Goal: Task Accomplishment & Management: Complete application form

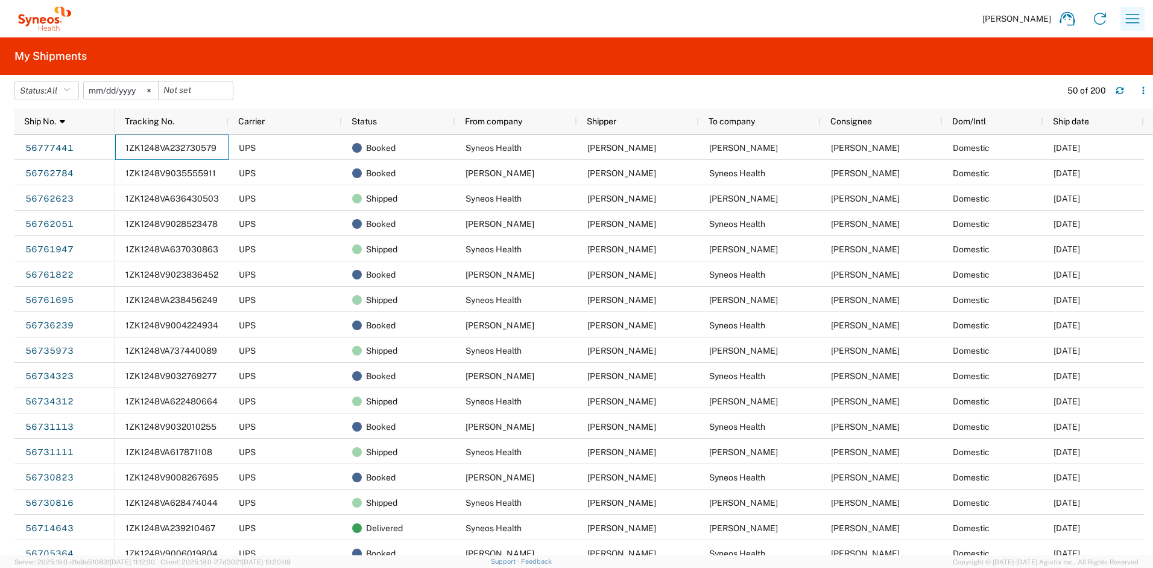
click at [1137, 21] on icon "button" at bounding box center [1132, 18] width 19 height 19
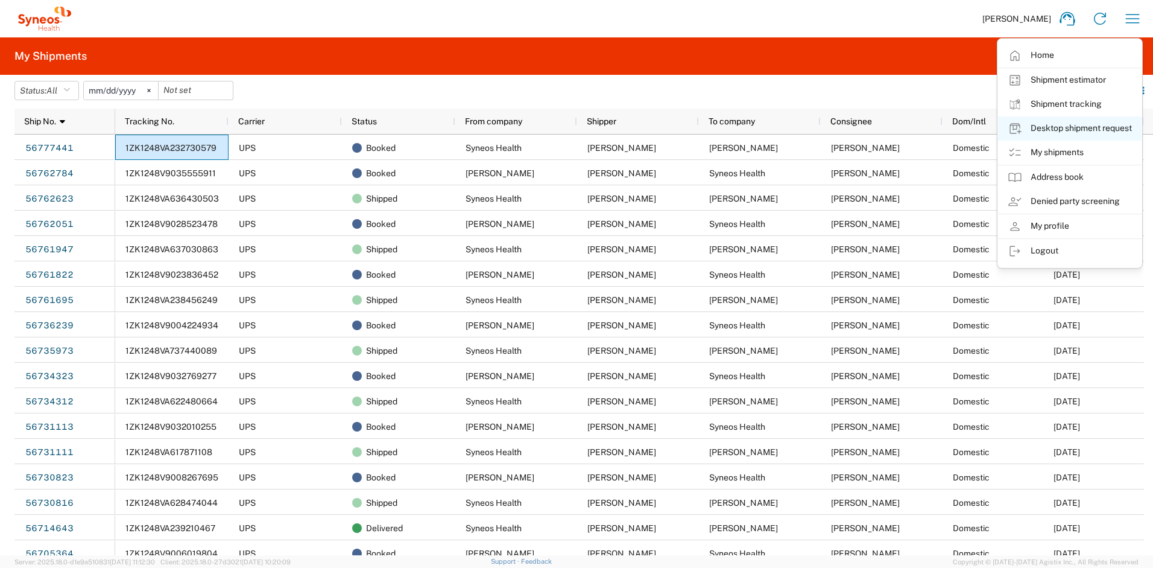
click at [1058, 128] on link "Desktop shipment request" at bounding box center [1070, 128] width 144 height 24
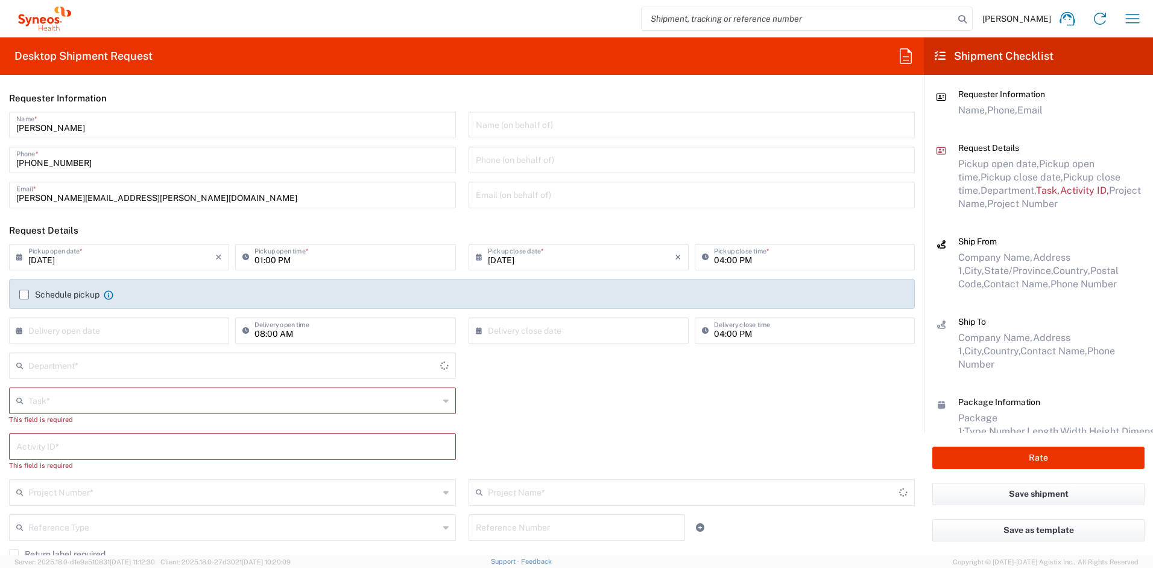
type input "[US_STATE]"
type input "[GEOGRAPHIC_DATA]"
type input "4510"
click at [76, 400] on input "text" at bounding box center [233, 399] width 411 height 21
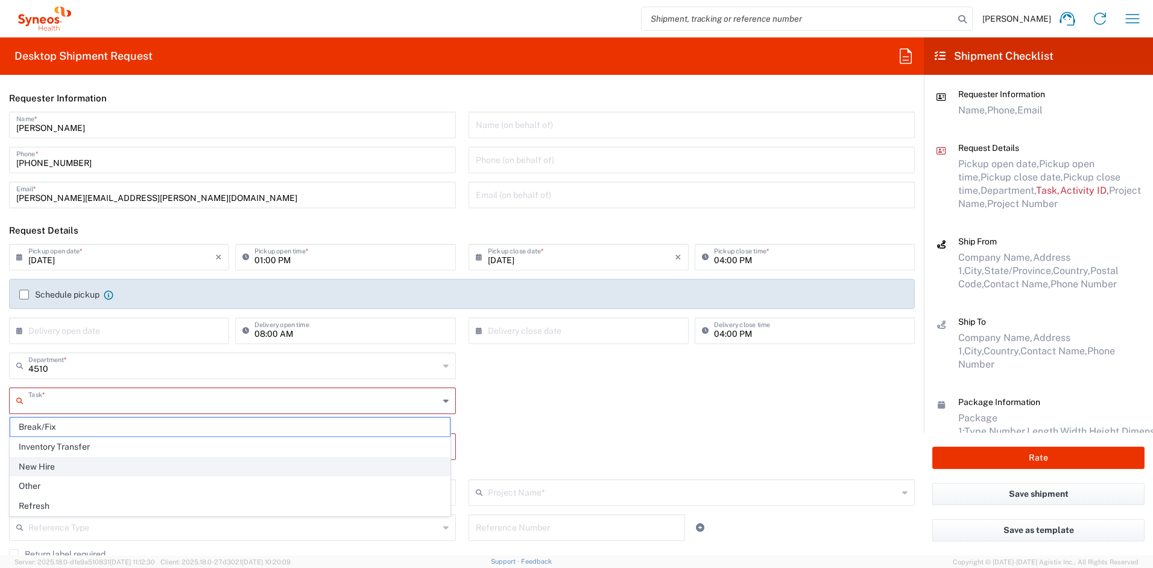
click at [59, 463] on span "New Hire" at bounding box center [230, 466] width 440 height 19
type input "New Hire"
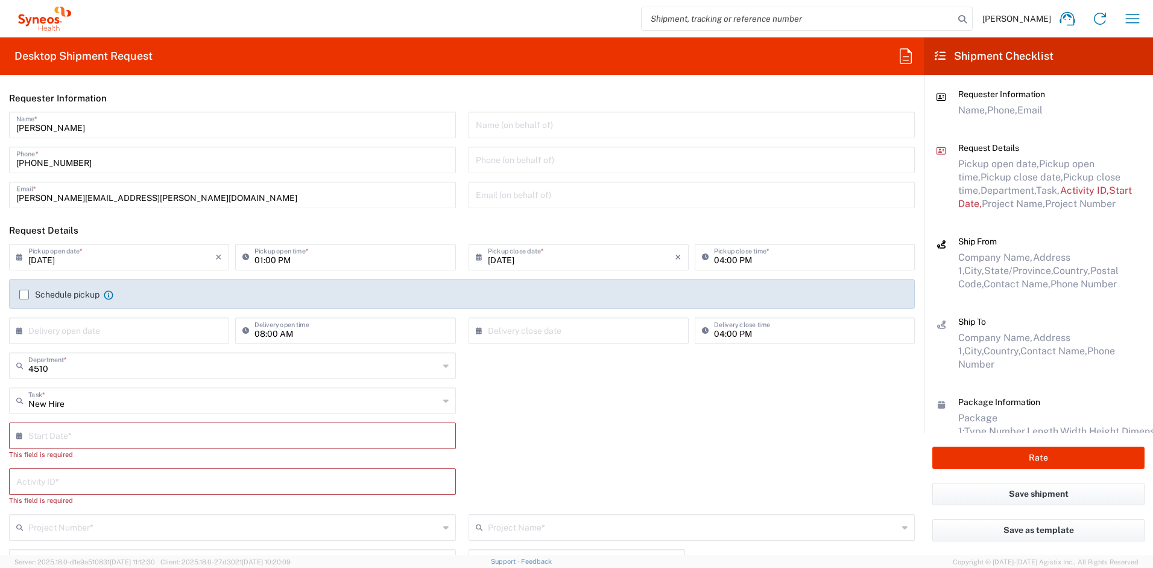
click at [74, 438] on input "text" at bounding box center [235, 434] width 414 height 21
click at [198, 531] on span "15" at bounding box center [198, 527] width 18 height 17
type input "[DATE]"
click at [120, 472] on input "text" at bounding box center [232, 469] width 432 height 21
click at [84, 464] on input "text" at bounding box center [232, 469] width 432 height 21
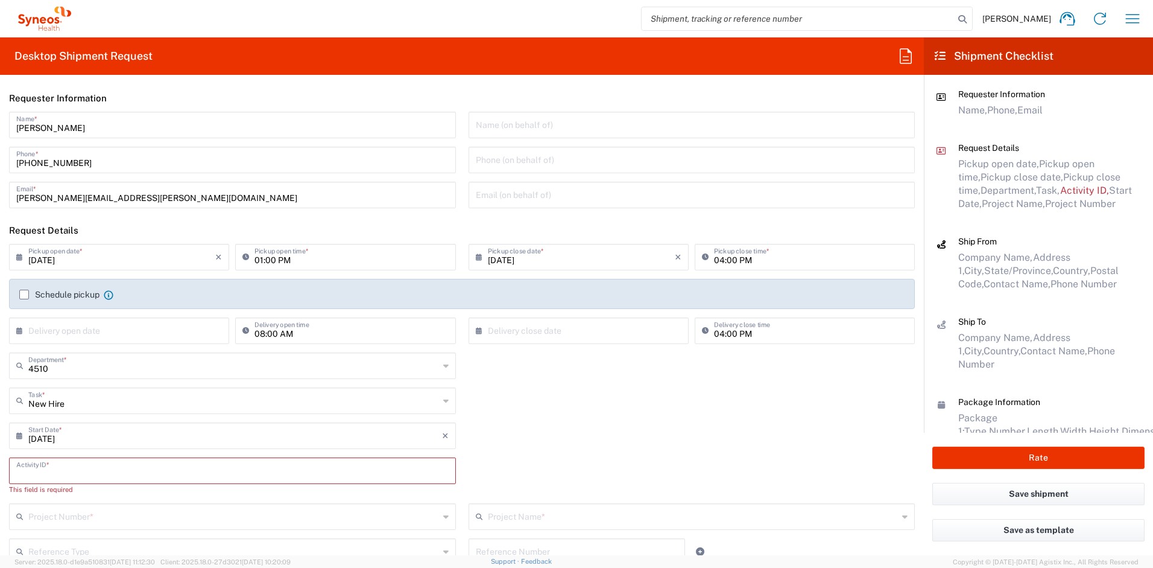
paste input "SCTASK2708869"
type input "SCTASK2708869"
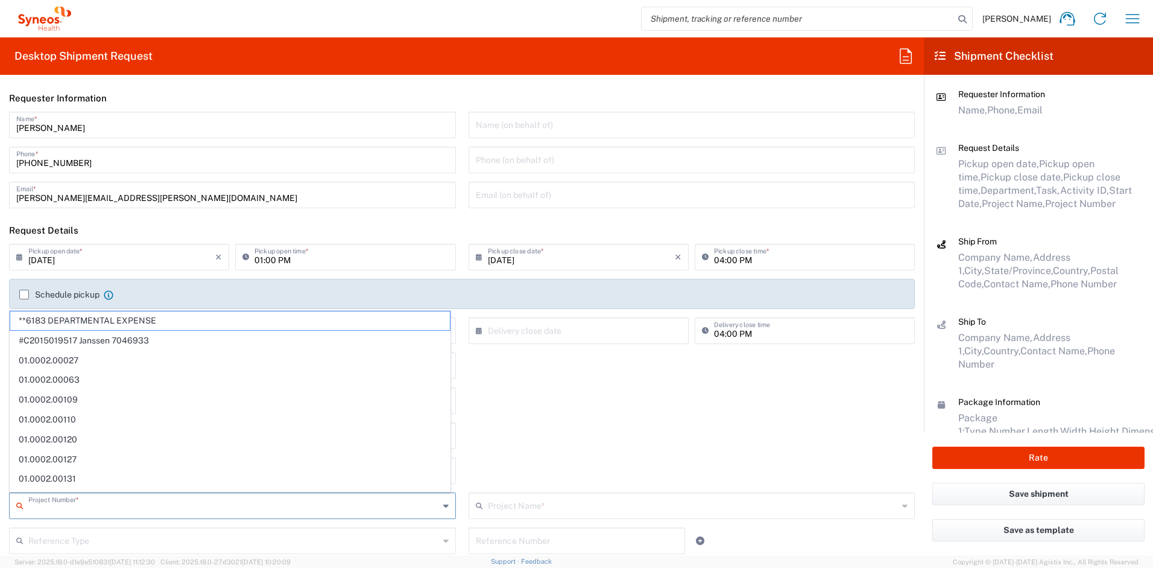
click at [101, 506] on input "text" at bounding box center [233, 504] width 411 height 21
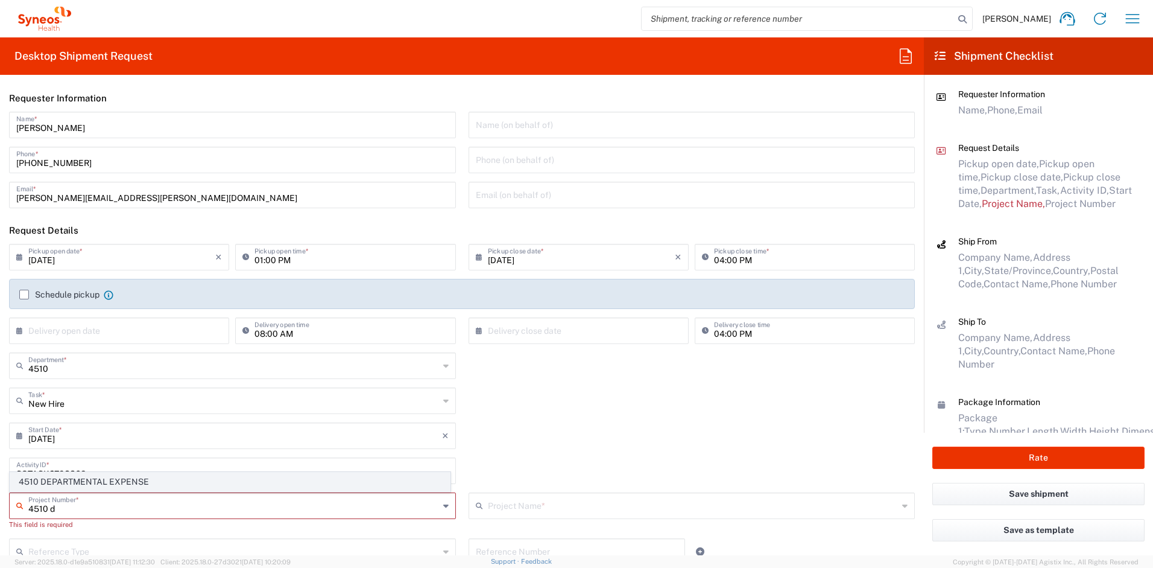
click at [105, 486] on span "4510 DEPARTMENTAL EXPENSE" at bounding box center [230, 481] width 440 height 19
type input "4510 DEPARTMENTAL EXPENSE"
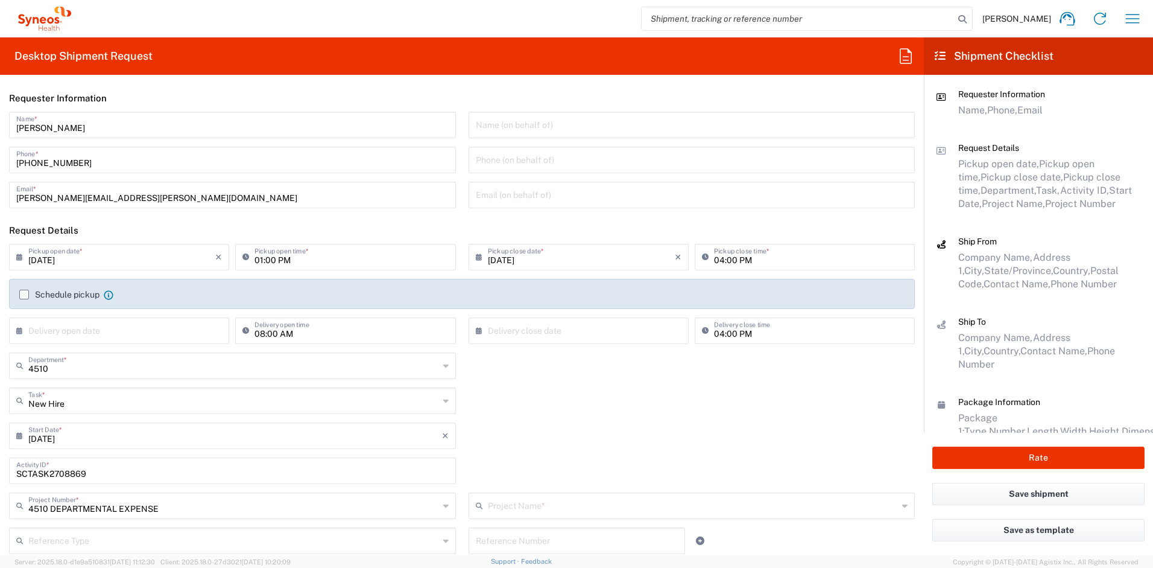
type input "4510 DEPARTMENTAL EXPENSE"
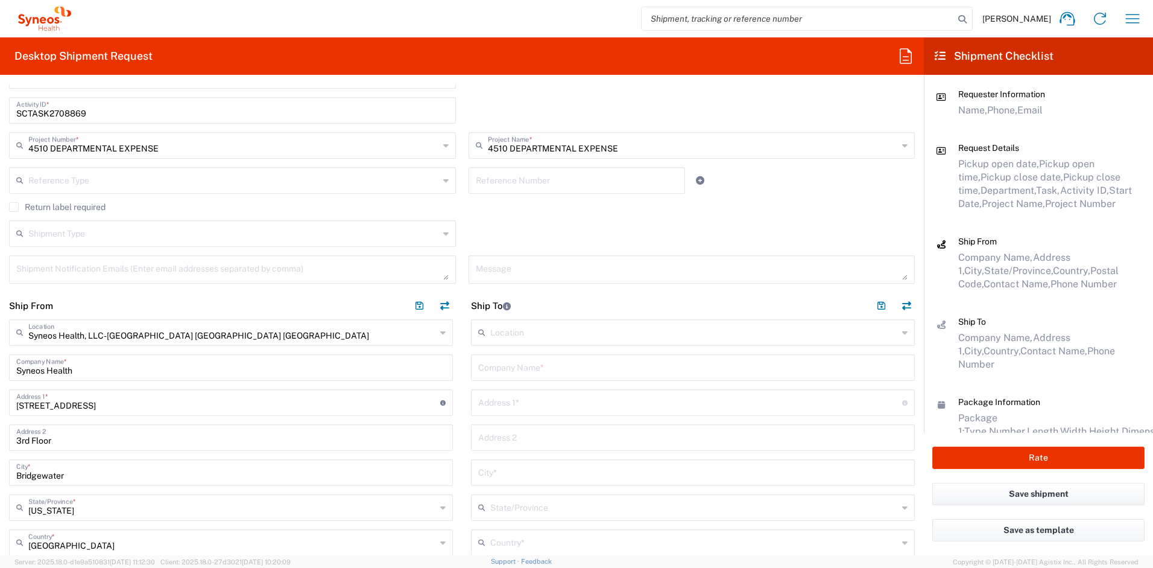
scroll to position [369, 0]
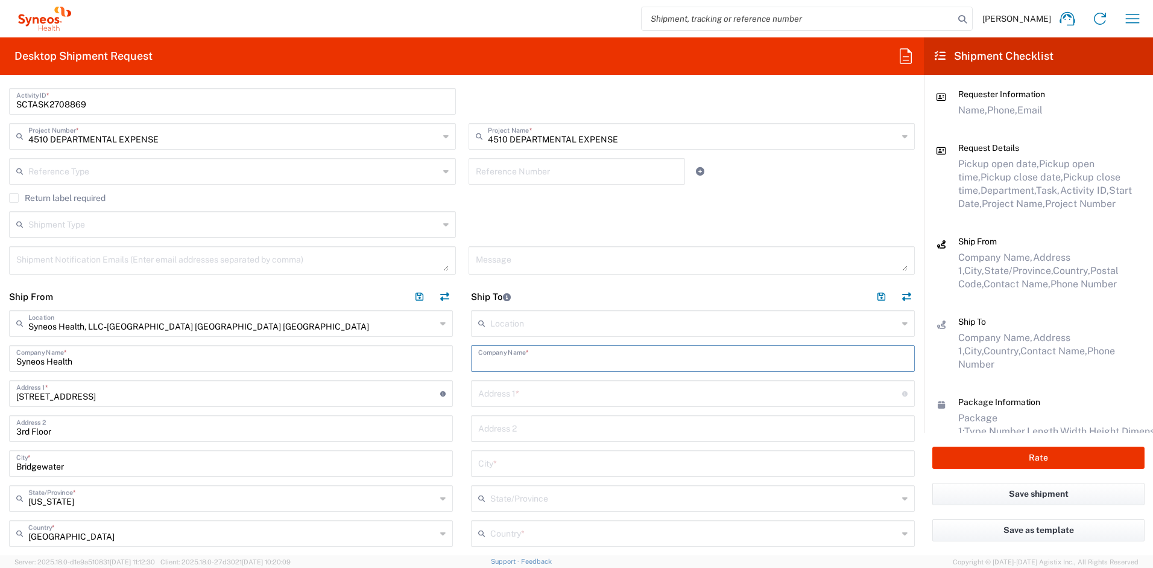
click at [534, 359] on input "text" at bounding box center [692, 357] width 429 height 21
click at [493, 357] on input "text" at bounding box center [692, 357] width 429 height 21
paste input "[PERSON_NAME]"
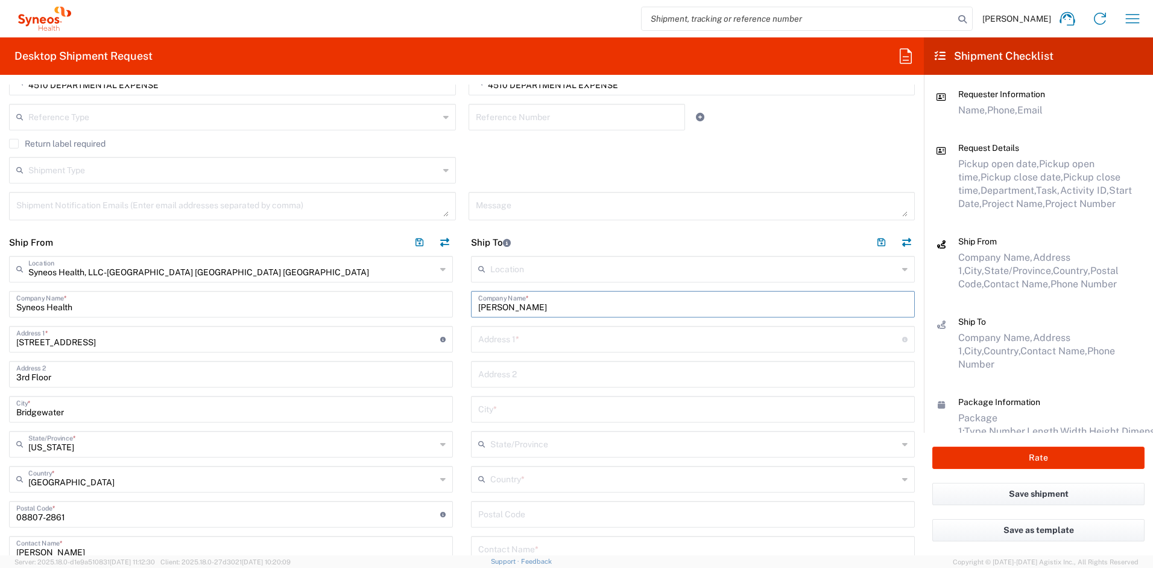
scroll to position [424, 0]
type input "[PERSON_NAME]"
click at [531, 548] on input "text" at bounding box center [692, 547] width 429 height 21
paste input "[PERSON_NAME]"
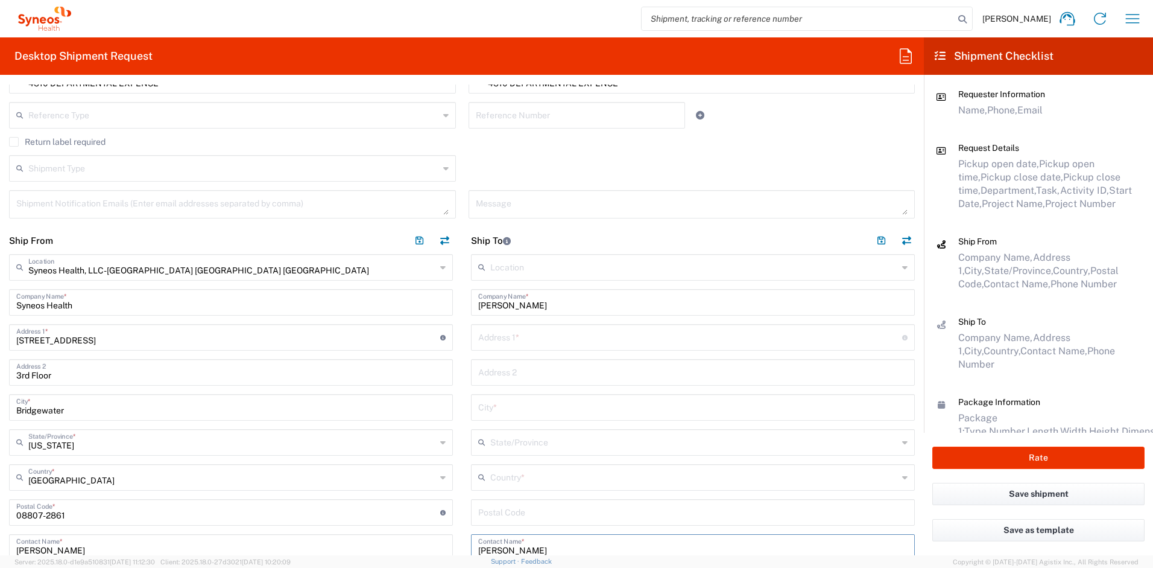
type input "[PERSON_NAME]"
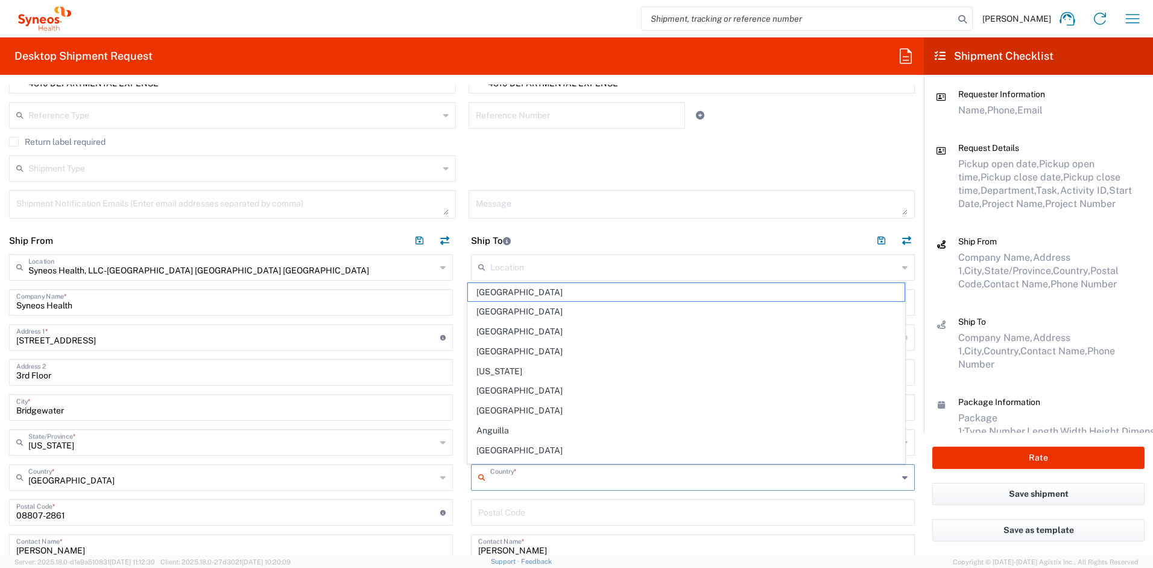
click at [537, 472] on input "text" at bounding box center [694, 476] width 408 height 21
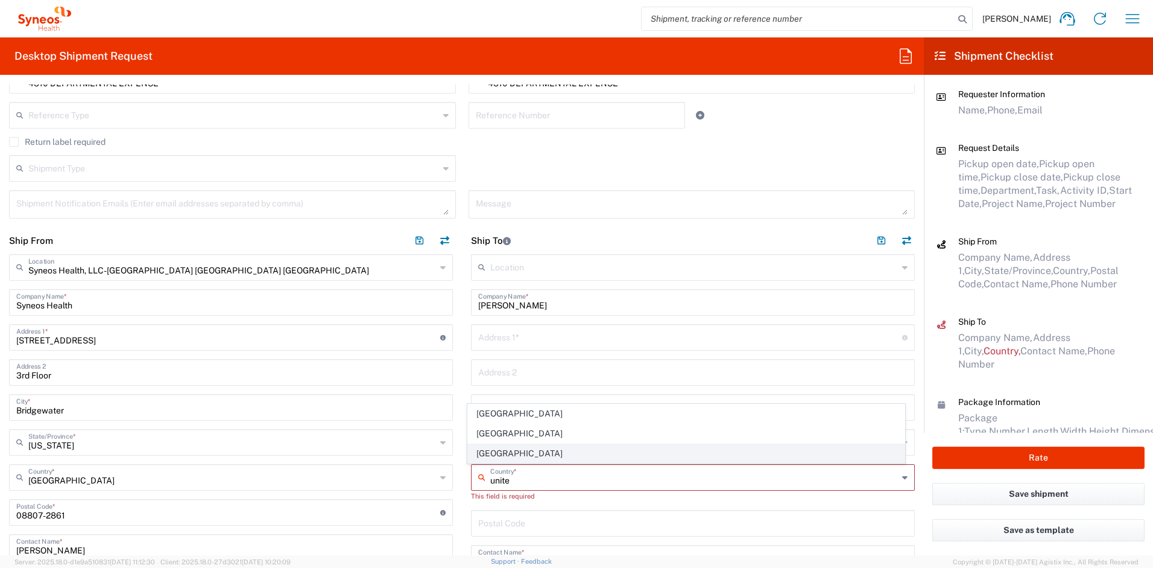
click at [501, 454] on span "[GEOGRAPHIC_DATA]" at bounding box center [686, 453] width 437 height 19
type input "[GEOGRAPHIC_DATA]"
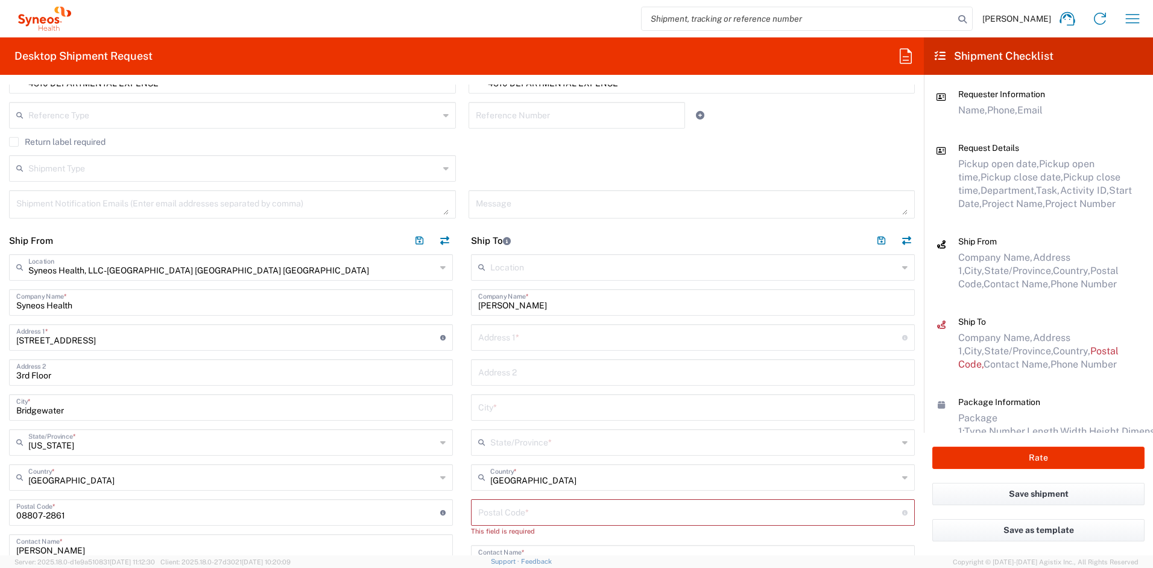
click at [481, 334] on input "text" at bounding box center [690, 336] width 424 height 21
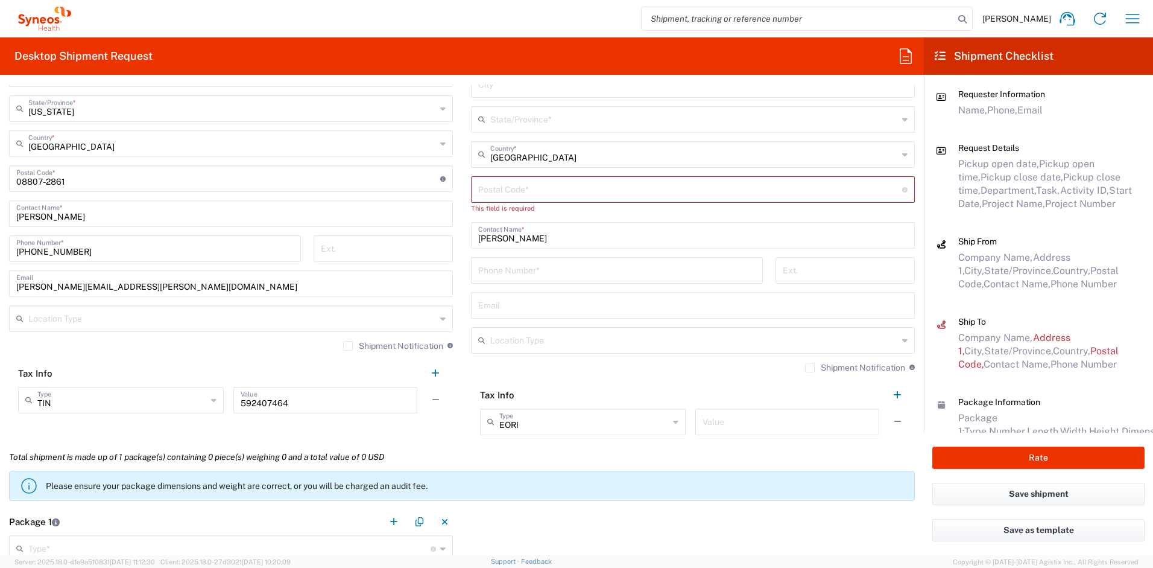
scroll to position [725, 0]
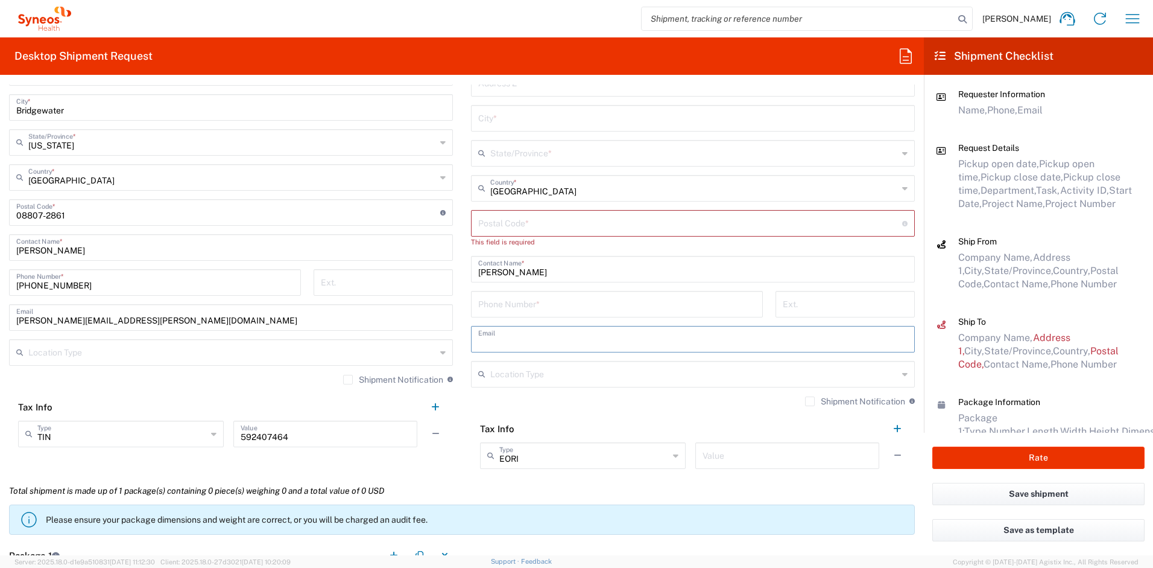
click at [571, 338] on input "text" at bounding box center [692, 338] width 429 height 21
paste input "[EMAIL_ADDRESS][DOMAIN_NAME]"
type input "[EMAIL_ADDRESS][DOMAIN_NAME]"
click at [805, 402] on label "Shipment Notification" at bounding box center [855, 401] width 100 height 10
click at [810, 401] on input "Shipment Notification" at bounding box center [810, 401] width 0 height 0
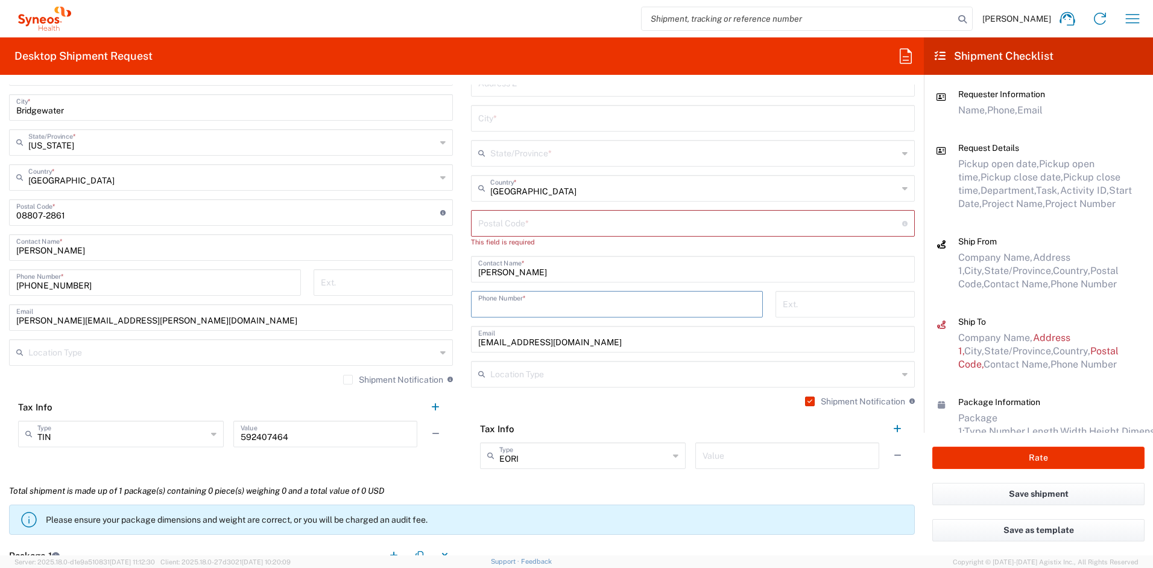
click at [531, 303] on input "tel" at bounding box center [616, 303] width 277 height 21
paste input "+ 7143995374"
click at [485, 306] on input "+ 7143995374" at bounding box center [616, 303] width 277 height 21
type input "7143995374"
drag, startPoint x: 163, startPoint y: 320, endPoint x: -34, endPoint y: 305, distance: 197.2
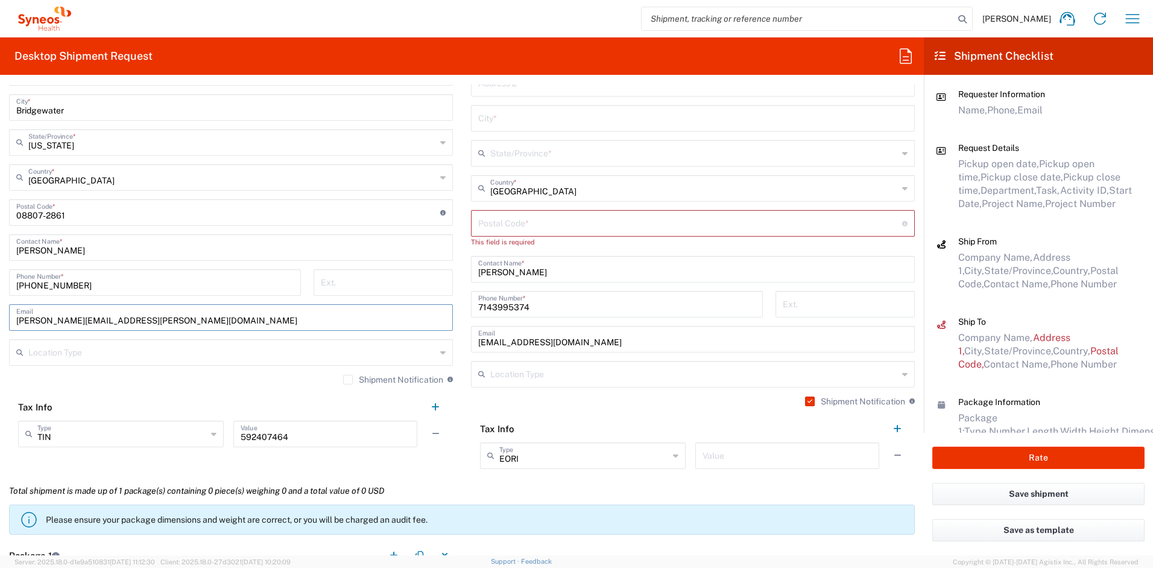
click at [0, 305] on html "[PERSON_NAME] Home Shipment estimator Shipment tracking Desktop shipment reques…" at bounding box center [576, 284] width 1153 height 568
paste input "[PERSON_NAME].[PERSON_NAME]"
type input "[PERSON_NAME][EMAIL_ADDRESS][PERSON_NAME][DOMAIN_NAME]"
click at [343, 376] on label "Shipment Notification" at bounding box center [393, 380] width 100 height 10
click at [348, 379] on input "Shipment Notification" at bounding box center [348, 379] width 0 height 0
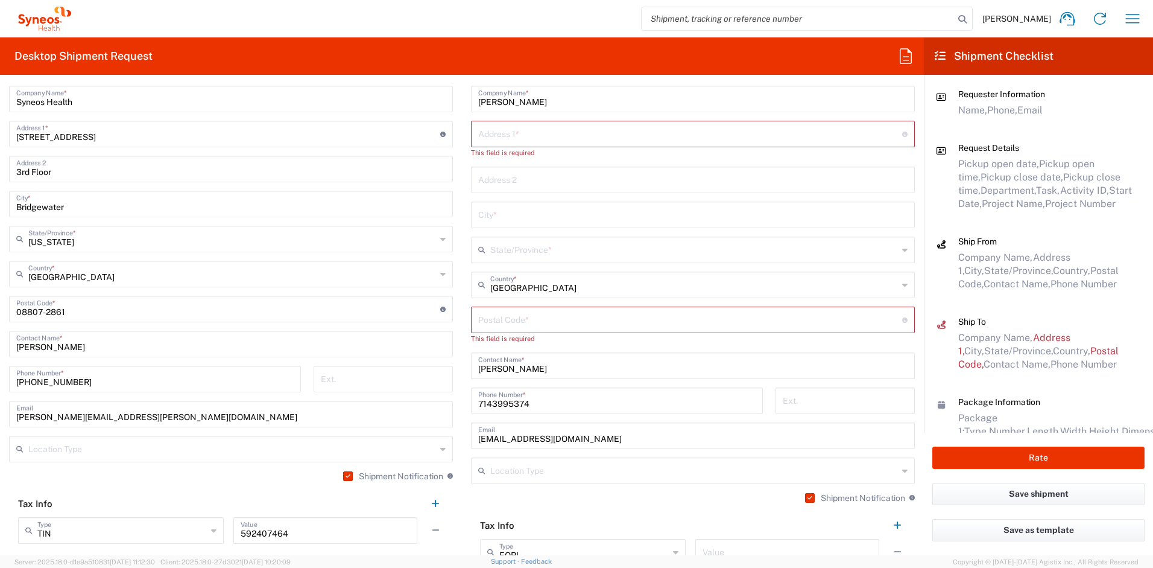
scroll to position [605, 0]
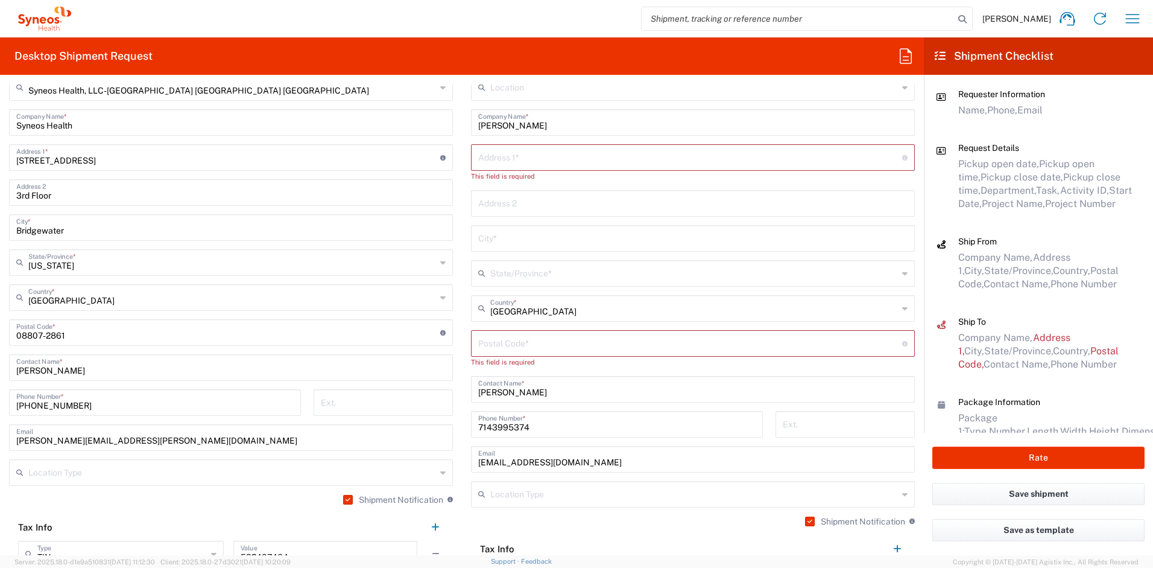
click at [520, 157] on input "text" at bounding box center [690, 156] width 424 height 21
paste input "[STREET_ADDRESS][PERSON_NAME]"
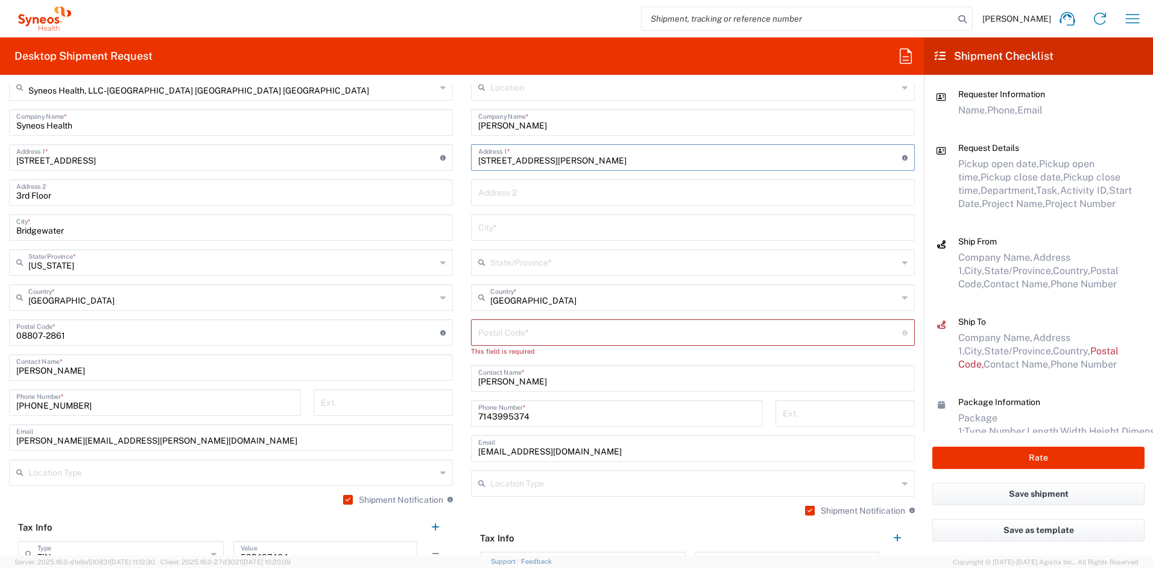
type input "[STREET_ADDRESS][PERSON_NAME]"
click at [521, 223] on input "text" at bounding box center [692, 226] width 429 height 21
paste input "[GEOGRAPHIC_DATA]"
type input "[GEOGRAPHIC_DATA]"
click at [507, 265] on input "text" at bounding box center [694, 261] width 408 height 21
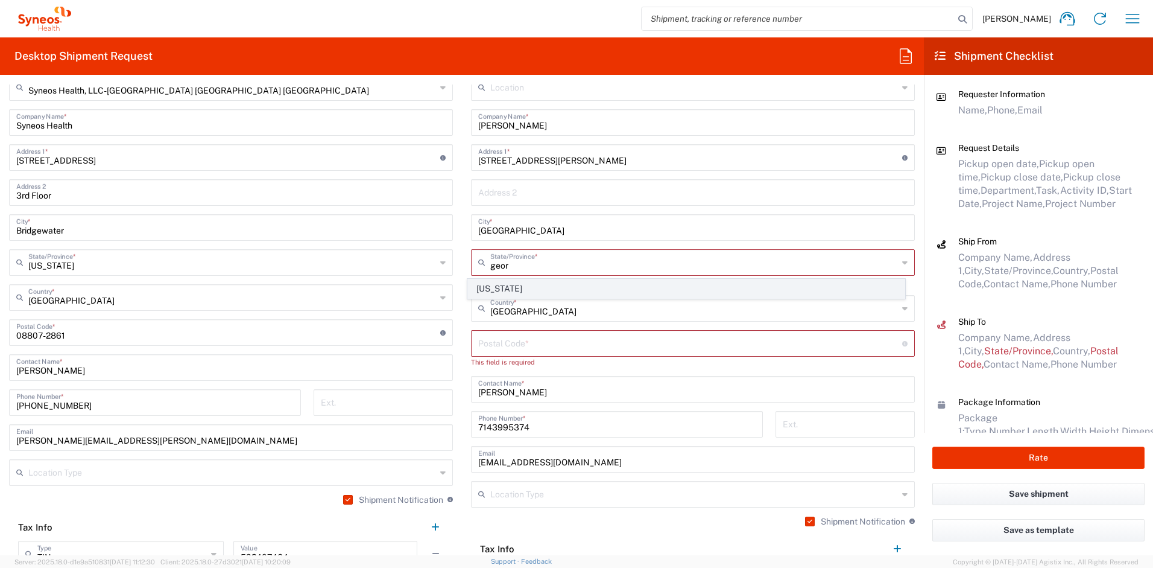
click at [499, 285] on span "[US_STATE]" at bounding box center [686, 288] width 437 height 19
type input "[US_STATE]"
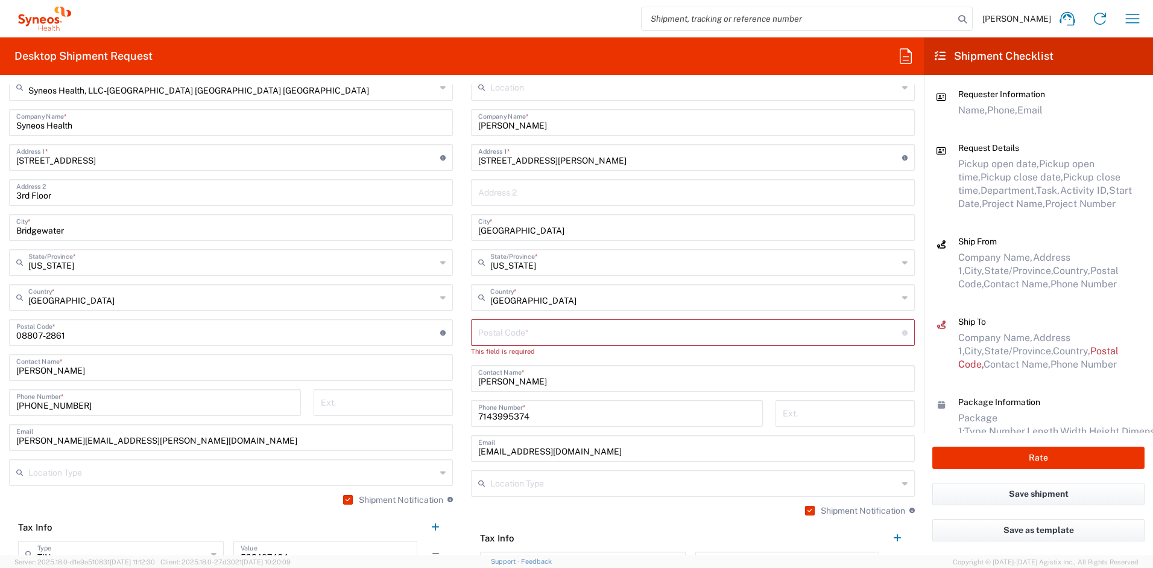
click at [480, 339] on input "undefined" at bounding box center [690, 331] width 424 height 21
paste input "31324"
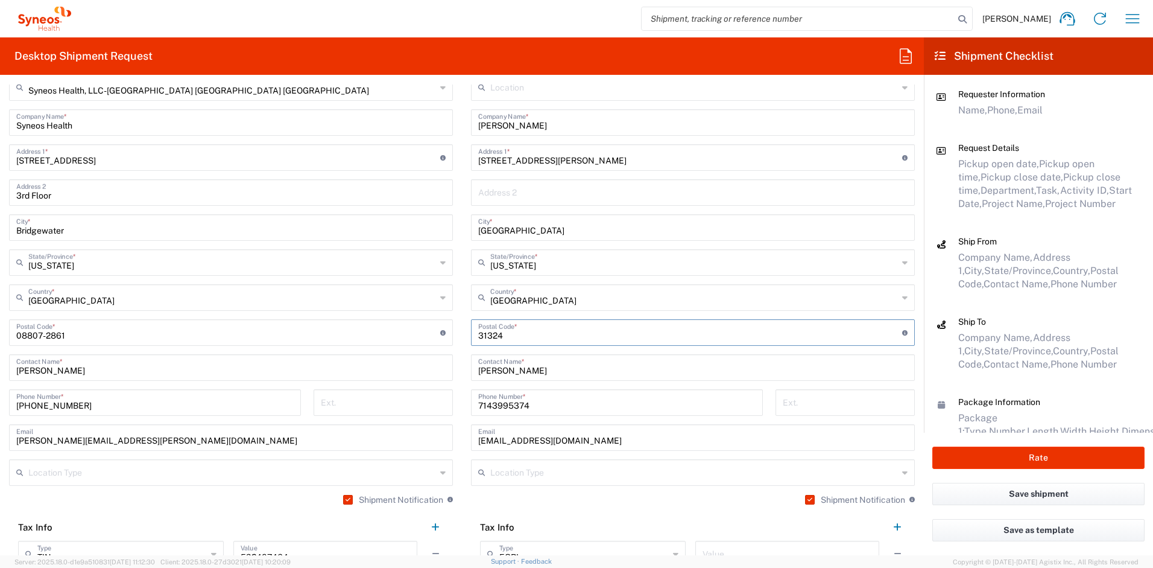
type input "31324"
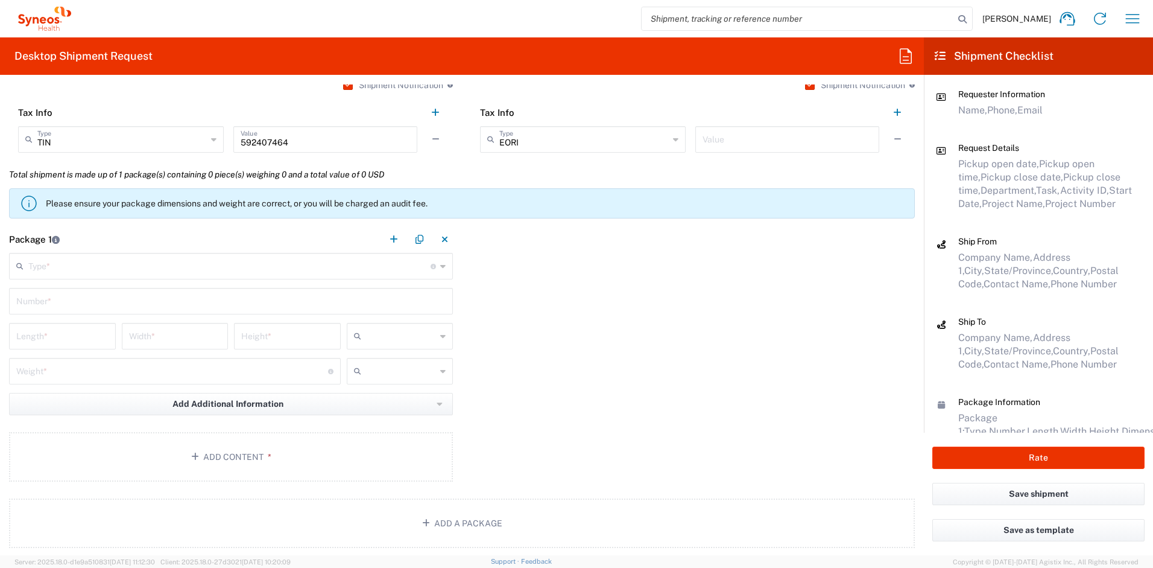
scroll to position [1028, 0]
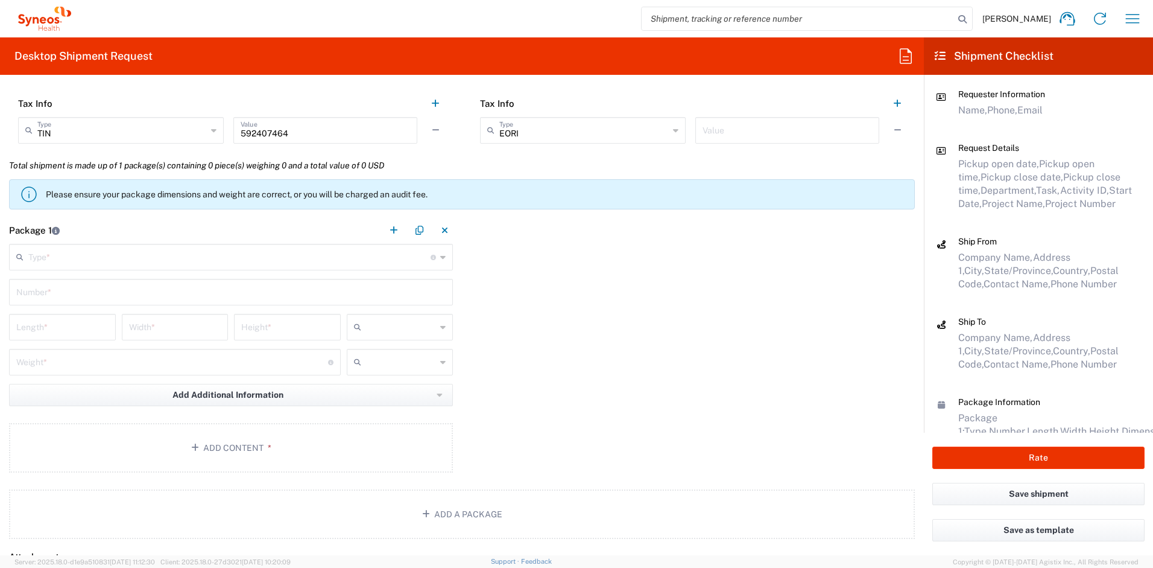
click at [307, 257] on input "text" at bounding box center [229, 255] width 402 height 21
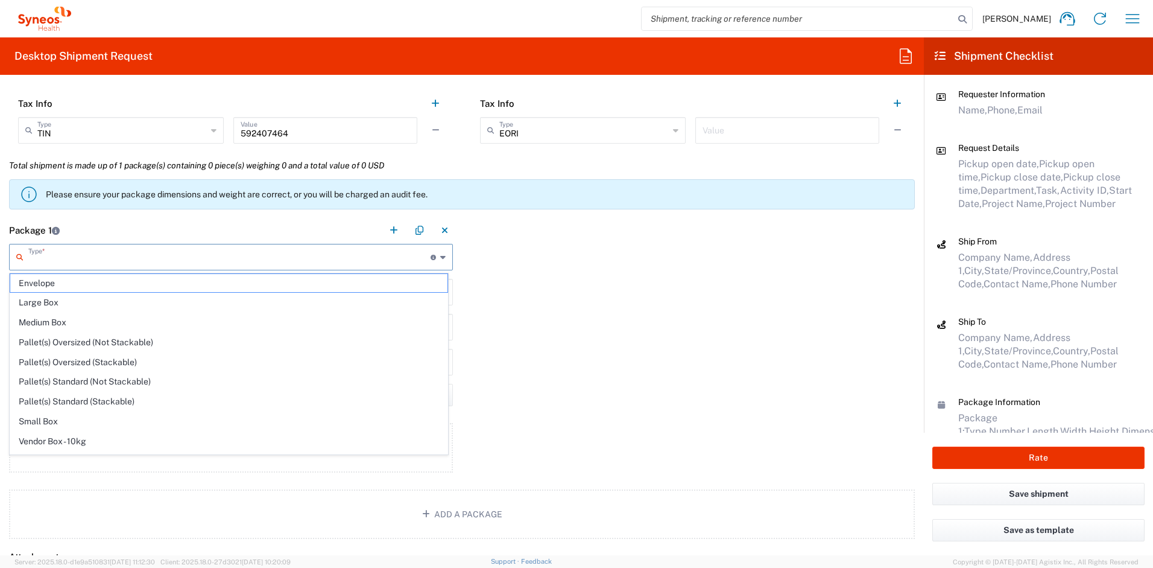
scroll to position [37, 0]
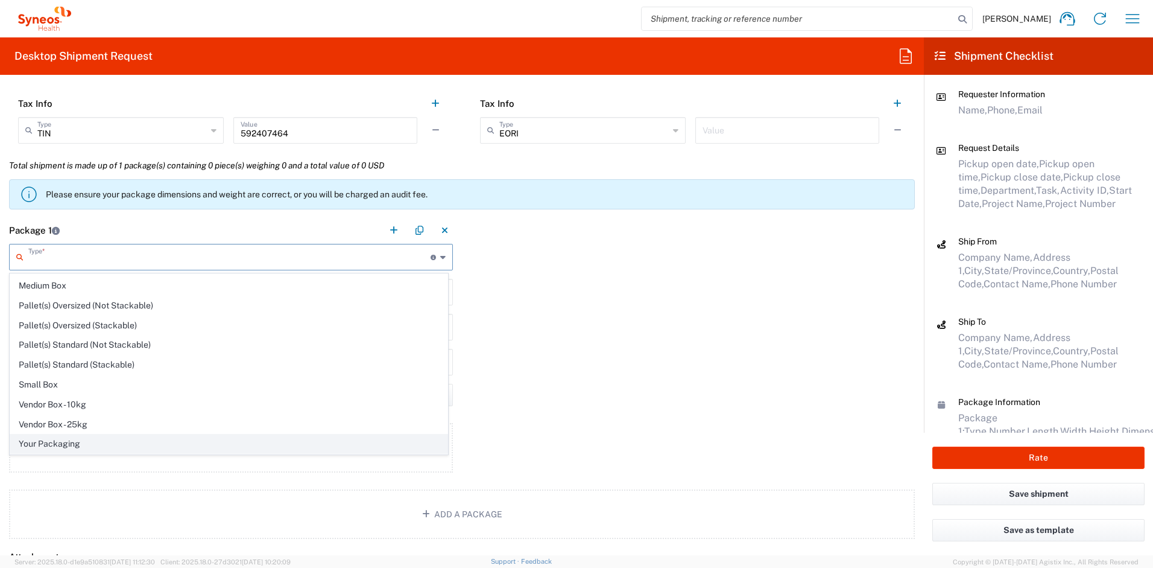
click at [200, 444] on span "Your Packaging" at bounding box center [228, 443] width 437 height 19
type input "Your Packaging"
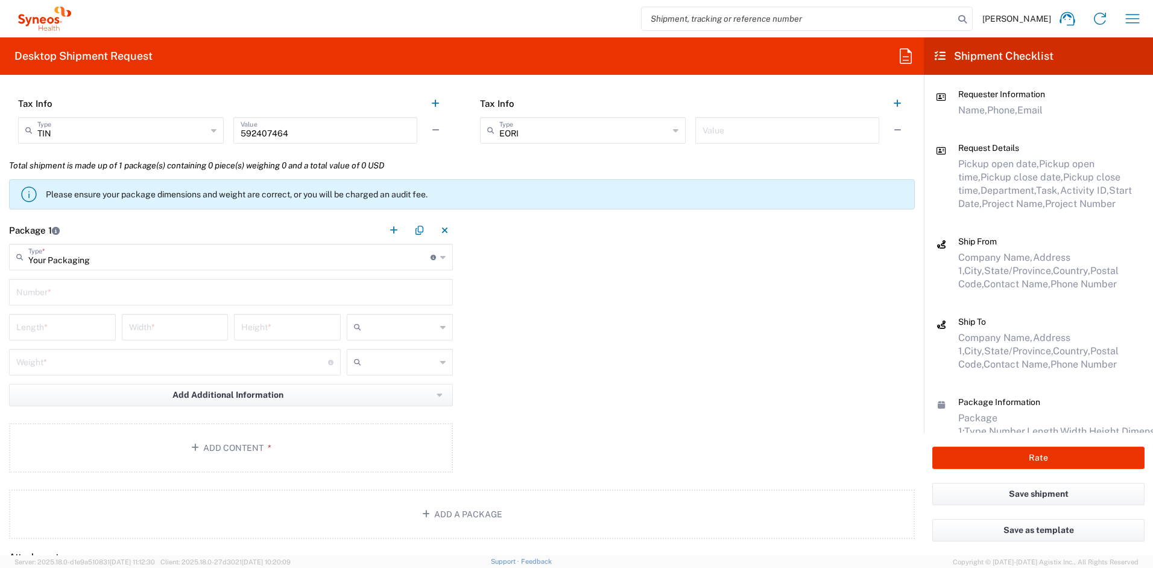
click at [106, 294] on input "text" at bounding box center [230, 290] width 429 height 21
type input "1"
click at [84, 331] on input "number" at bounding box center [62, 325] width 92 height 21
type input "16"
type input "12"
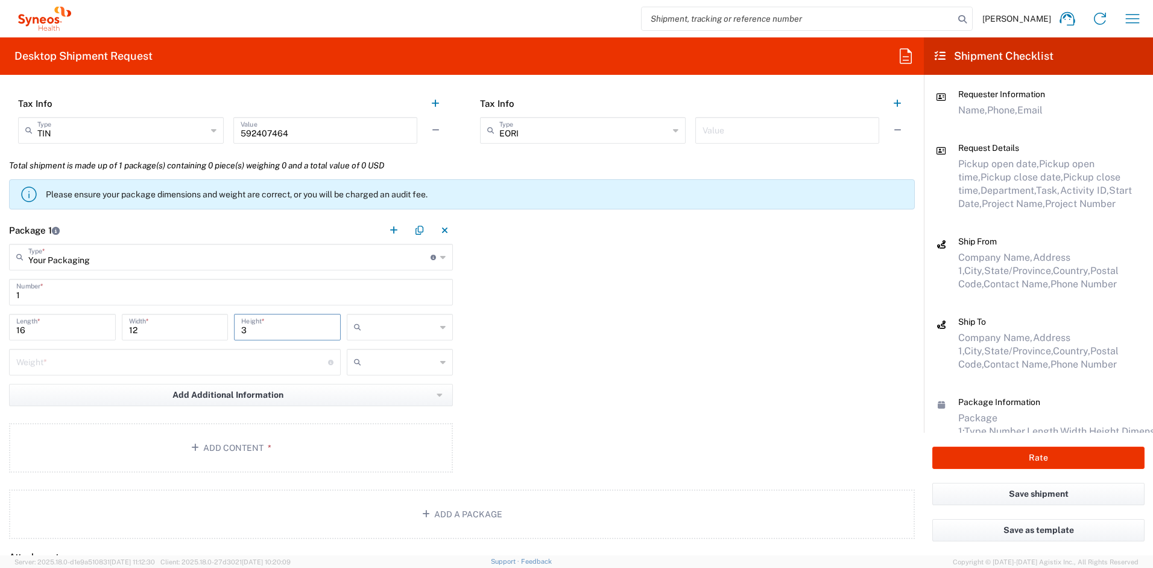
type input "3"
click at [250, 367] on input "number" at bounding box center [172, 360] width 312 height 21
type input "5"
click at [384, 328] on input "text" at bounding box center [401, 326] width 71 height 19
click at [370, 391] on span "in" at bounding box center [395, 392] width 103 height 19
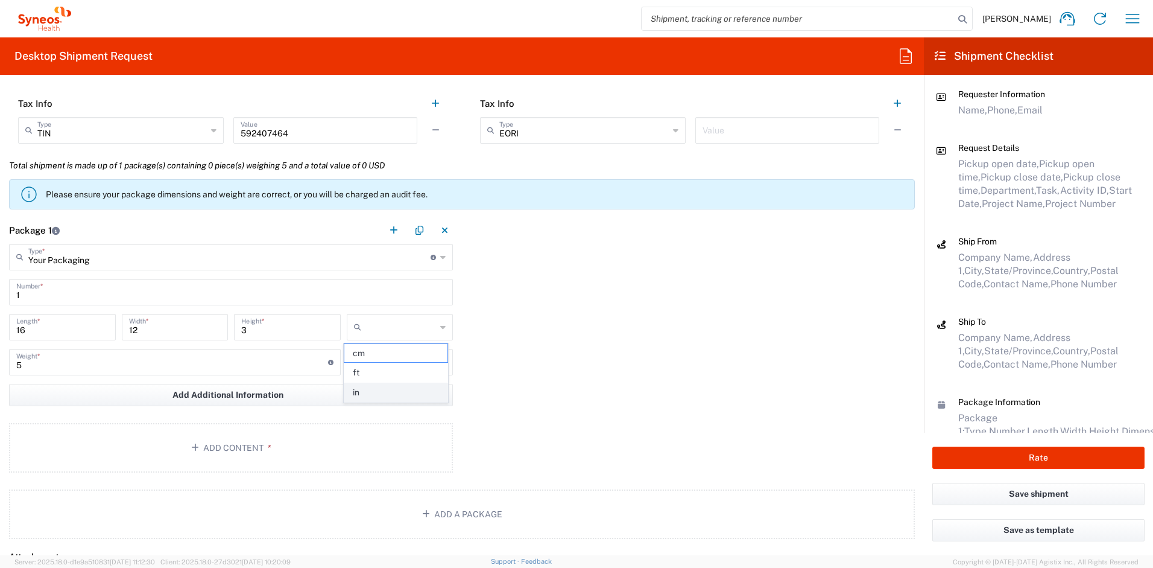
type input "in"
click at [384, 370] on input "text" at bounding box center [401, 361] width 71 height 19
click at [372, 408] on span "lbs" at bounding box center [395, 407] width 103 height 19
type input "lbs"
click at [289, 444] on button "Add Content *" at bounding box center [231, 447] width 444 height 49
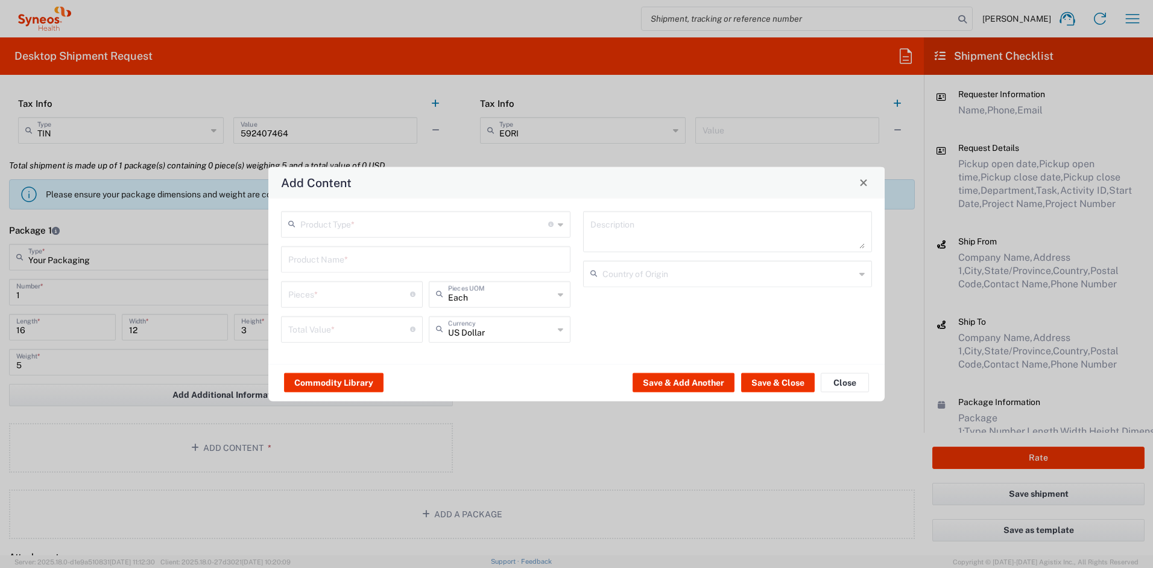
click at [343, 226] on input "text" at bounding box center [424, 222] width 248 height 21
click at [348, 270] on span "General Commodity" at bounding box center [425, 270] width 287 height 19
type input "General Commodity"
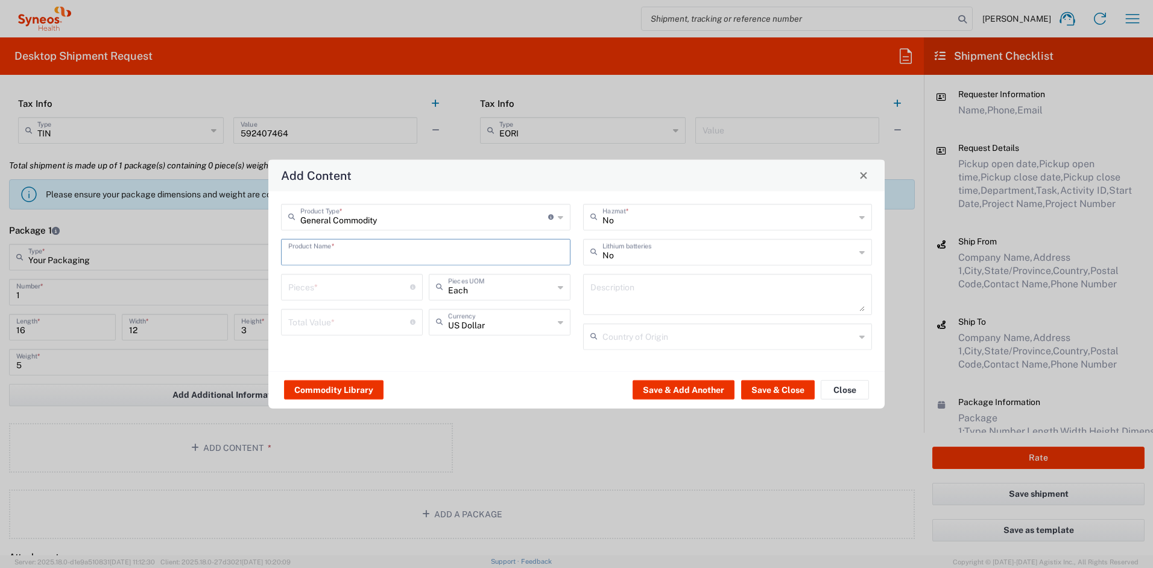
click at [352, 245] on input "text" at bounding box center [425, 250] width 275 height 21
click at [346, 277] on div "Eisai 00952 Microsoft Surface 1724 tablet with keyboard" at bounding box center [425, 280] width 287 height 21
type input "Eisai 00952 Microsoft Surface 1724 tablet with keyboard"
type input "1"
type input "400"
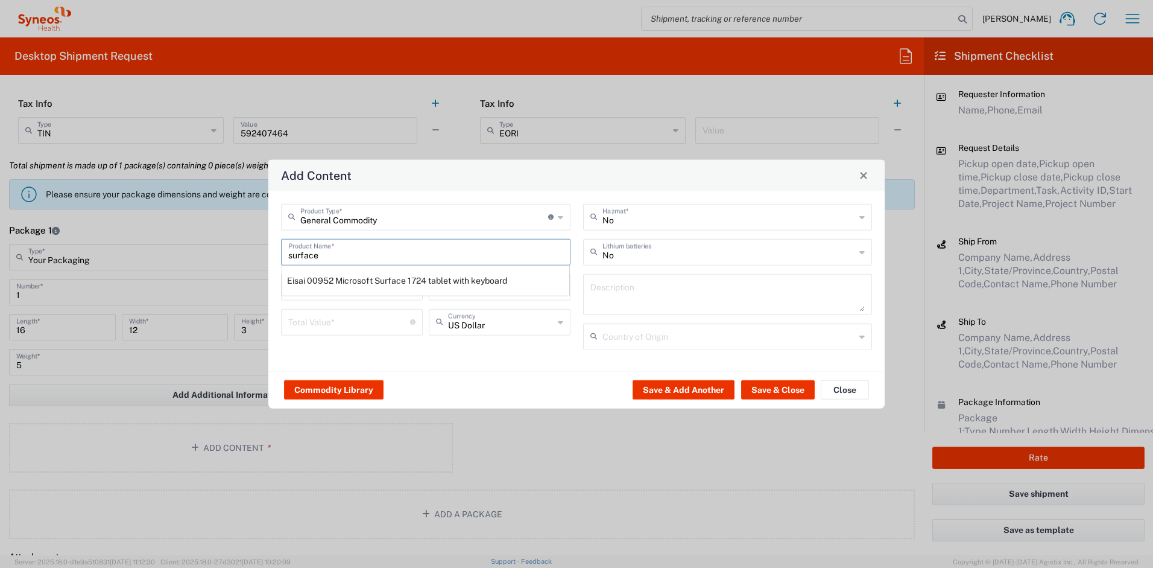
type textarea "Eisai 00952 Microsoft Surface 1724 tablet with keyboard"
type input "[GEOGRAPHIC_DATA]"
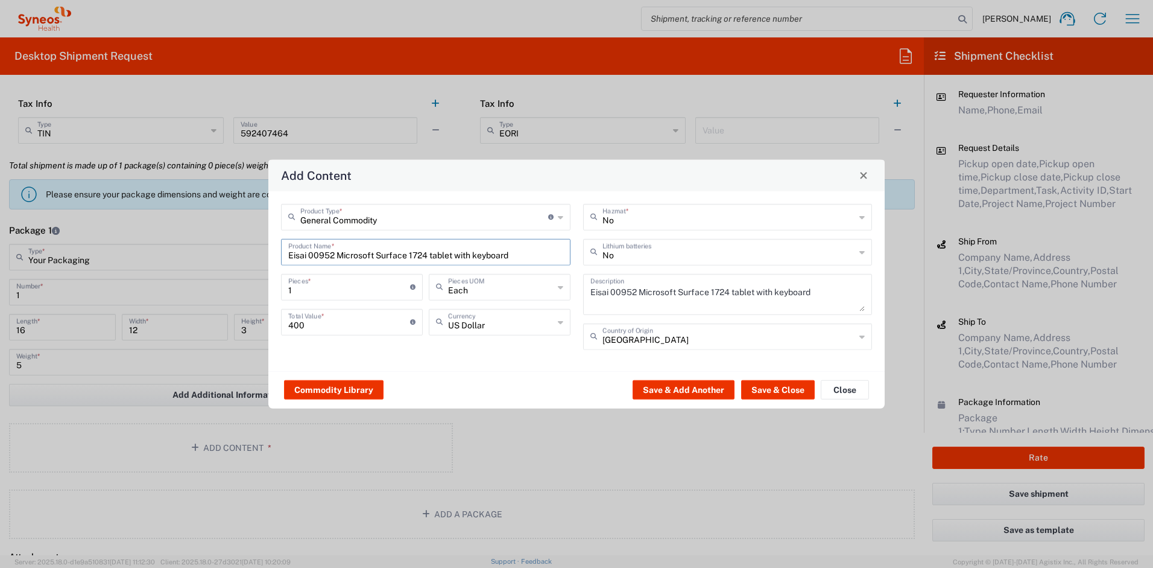
drag, startPoint x: 337, startPoint y: 255, endPoint x: 270, endPoint y: 245, distance: 67.0
click at [270, 245] on div "General Commodity Product Type * Document: Paper document generated internally …" at bounding box center [576, 281] width 616 height 180
click at [477, 261] on input "Microsoft Surface 1724 tablet with keyboard" at bounding box center [425, 250] width 275 height 21
drag, startPoint x: 442, startPoint y: 260, endPoint x: 256, endPoint y: 235, distance: 186.8
click at [256, 235] on div "Add Content General Commodity Product Type * Document: Paper document generated…" at bounding box center [576, 284] width 1153 height 568
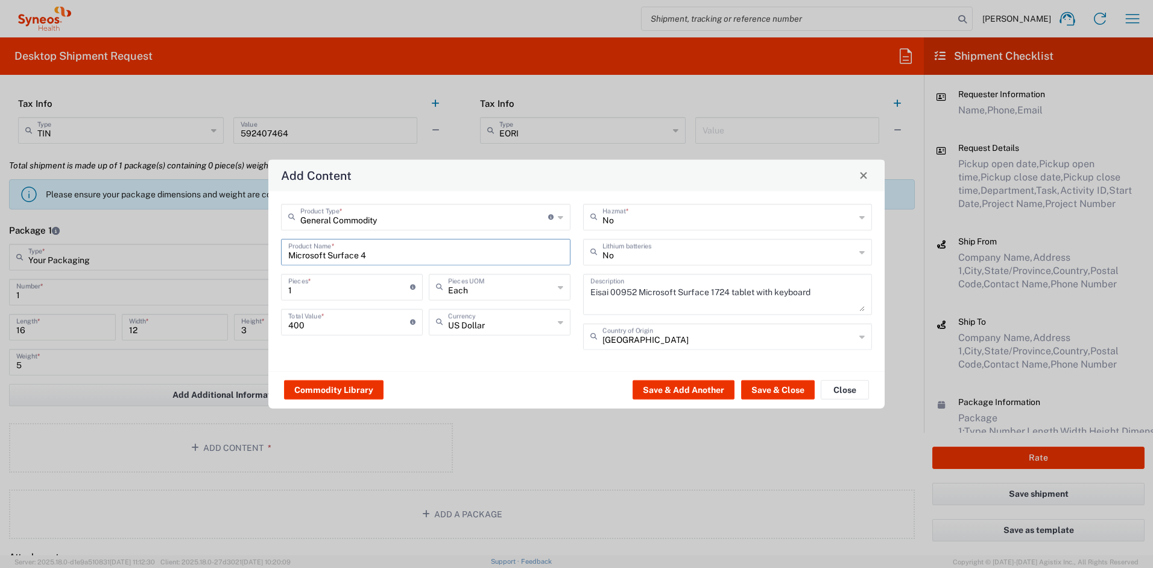
type input "Microsoft Surface 4"
click at [311, 320] on input "400" at bounding box center [349, 320] width 122 height 21
drag, startPoint x: 318, startPoint y: 329, endPoint x: 218, endPoint y: 315, distance: 101.2
click at [218, 315] on div "Add Content General Commodity Product Type * Document: Paper document generated…" at bounding box center [576, 284] width 1153 height 568
type input "700"
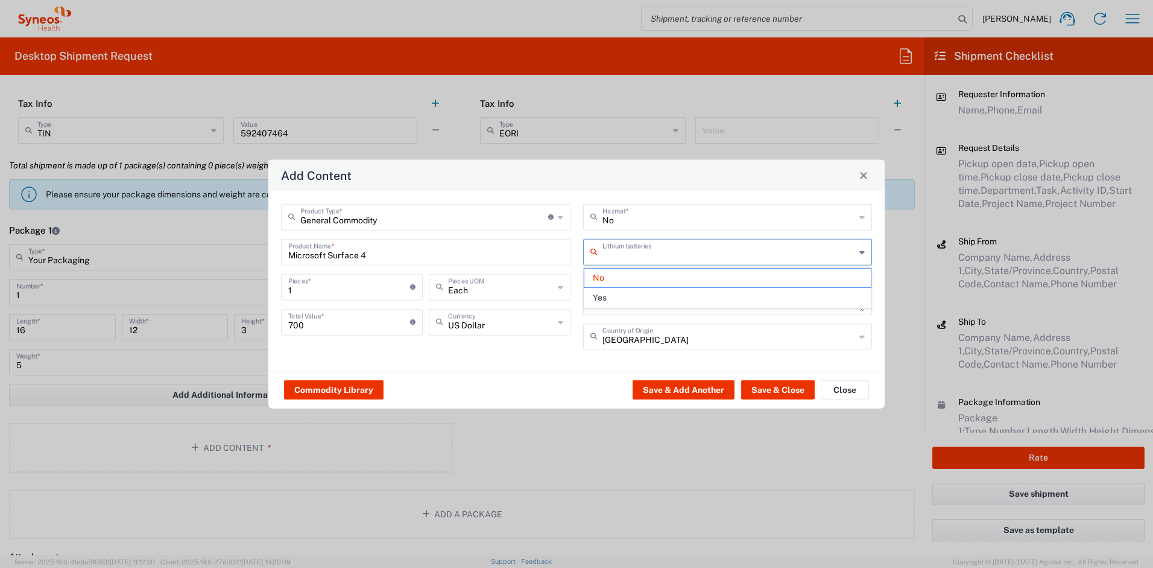
click at [662, 246] on input "text" at bounding box center [729, 250] width 253 height 21
click at [639, 297] on span "Yes" at bounding box center [727, 297] width 287 height 19
type input "Yes"
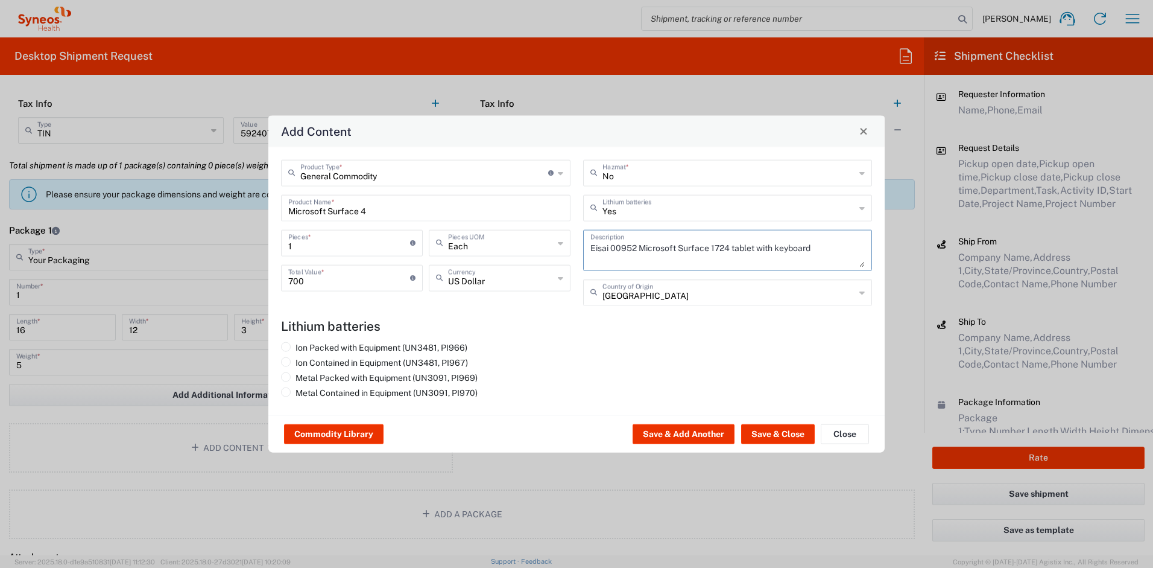
drag, startPoint x: 841, startPoint y: 250, endPoint x: 586, endPoint y: 236, distance: 254.9
click at [586, 236] on div "Eisai 00952 Microsoft Surface 1724 tablet with keyboard Description" at bounding box center [728, 249] width 290 height 41
paste textarea "Microsoft Surface 4"
type textarea "Microsoft Surface 4"
click at [458, 344] on label "Ion Packed with Equipment (UN3481, PI966)" at bounding box center [374, 346] width 186 height 11
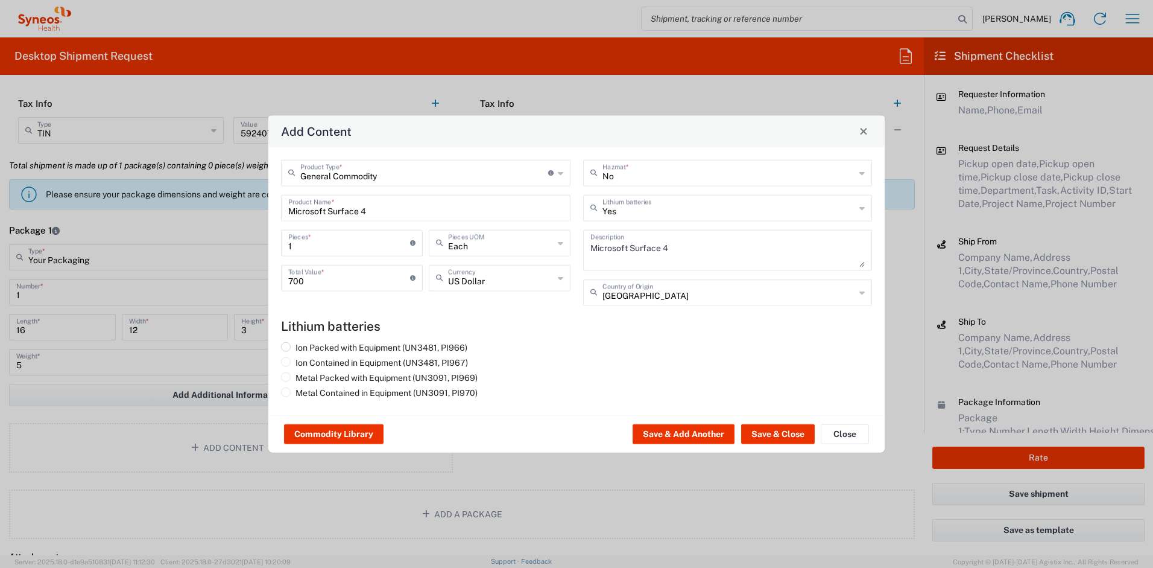
click at [303, 344] on input "Ion Packed with Equipment (UN3481, PI966)" at bounding box center [300, 345] width 8 height 8
radio input "true"
click at [756, 430] on button "Save & Close" at bounding box center [778, 433] width 74 height 19
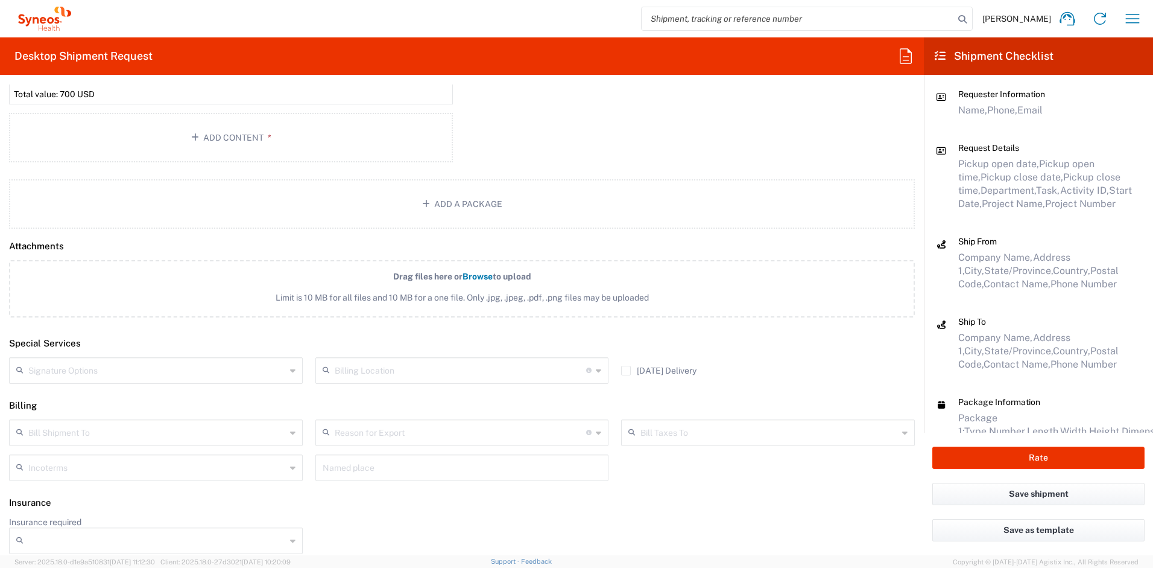
scroll to position [1417, 0]
click at [108, 364] on input "text" at bounding box center [157, 362] width 258 height 21
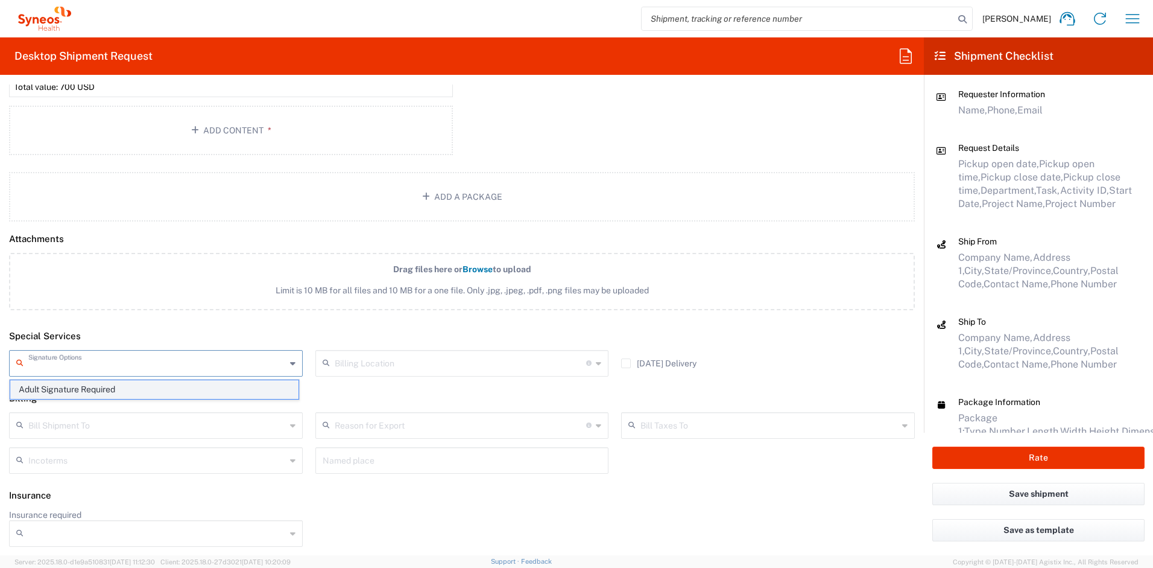
click at [92, 386] on span "Adult Signature Required" at bounding box center [154, 389] width 288 height 19
type input "Adult Signature Required"
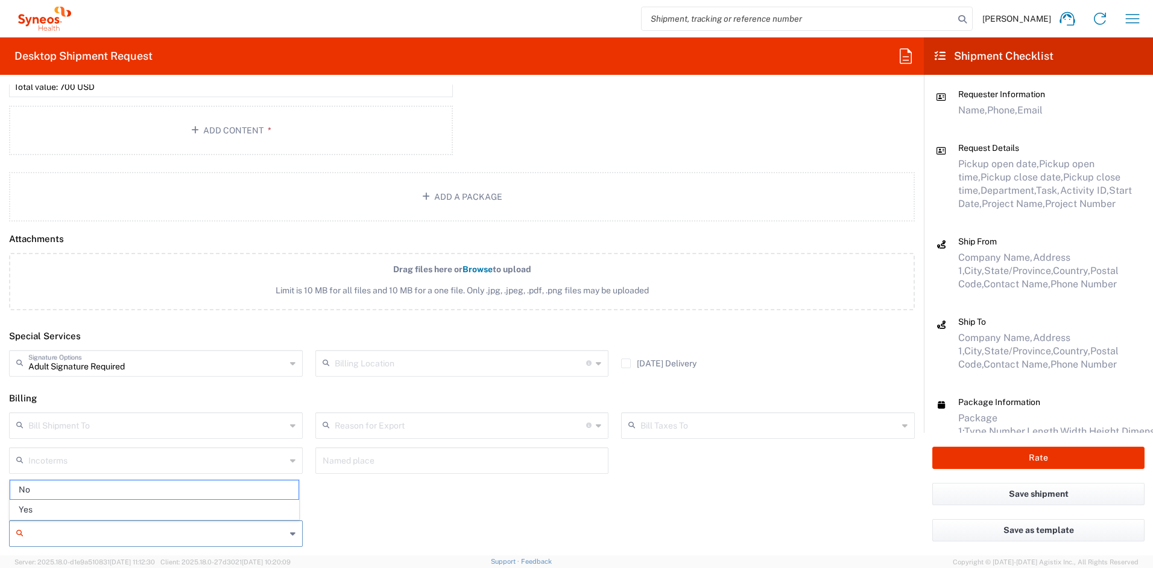
click at [122, 528] on input "Insurance required" at bounding box center [157, 533] width 258 height 19
click at [122, 513] on span "Yes" at bounding box center [154, 509] width 288 height 19
type input "Yes"
click at [383, 528] on input "Insurance Value" at bounding box center [462, 533] width 279 height 19
type input "7"
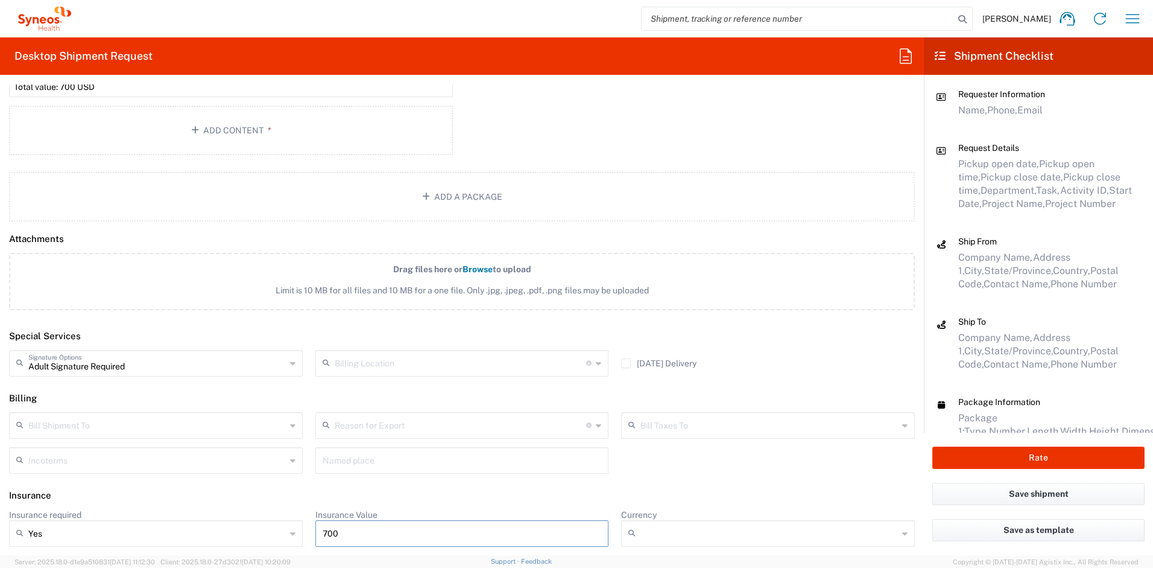
type input "700"
click at [655, 527] on input "Currency" at bounding box center [770, 533] width 258 height 19
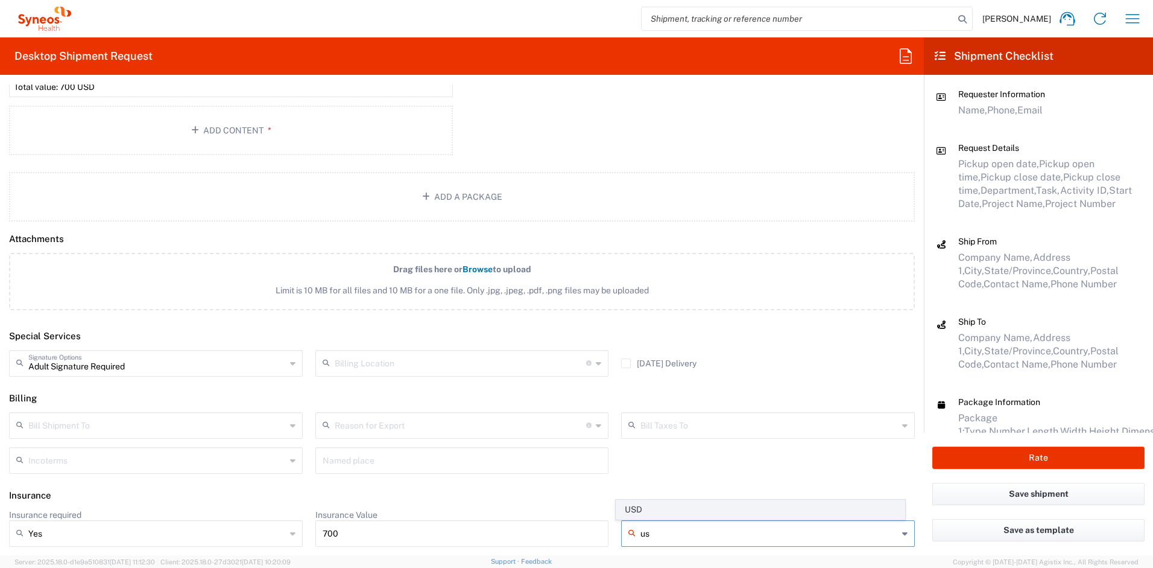
click at [662, 515] on span "USD" at bounding box center [760, 509] width 288 height 19
type input "USD"
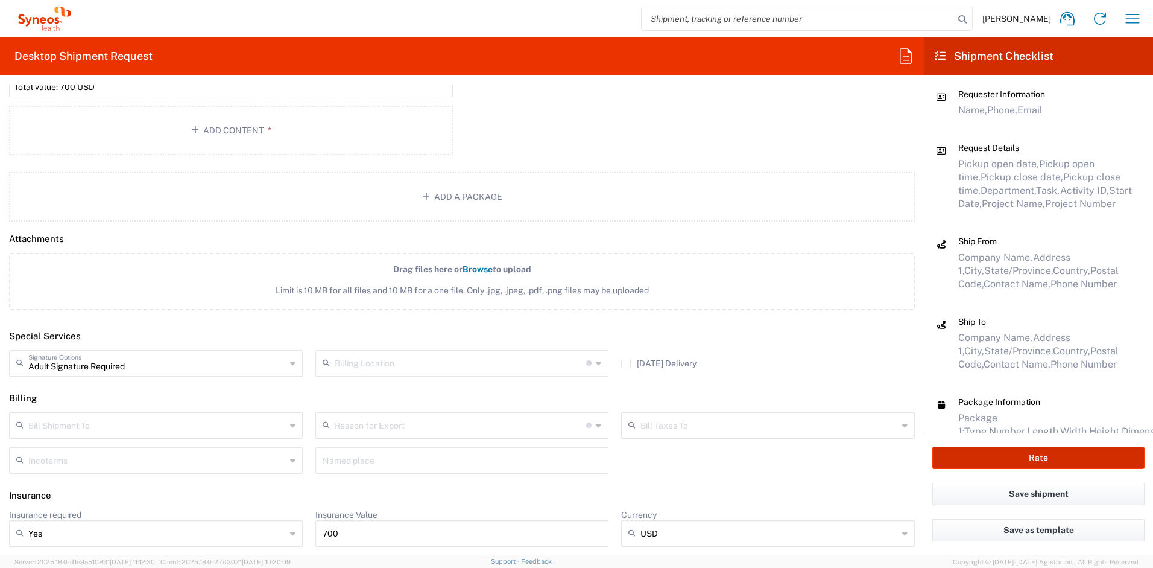
drag, startPoint x: 990, startPoint y: 461, endPoint x: 838, endPoint y: 472, distance: 151.8
click at [990, 461] on button "Rate" at bounding box center [1039, 457] width 212 height 22
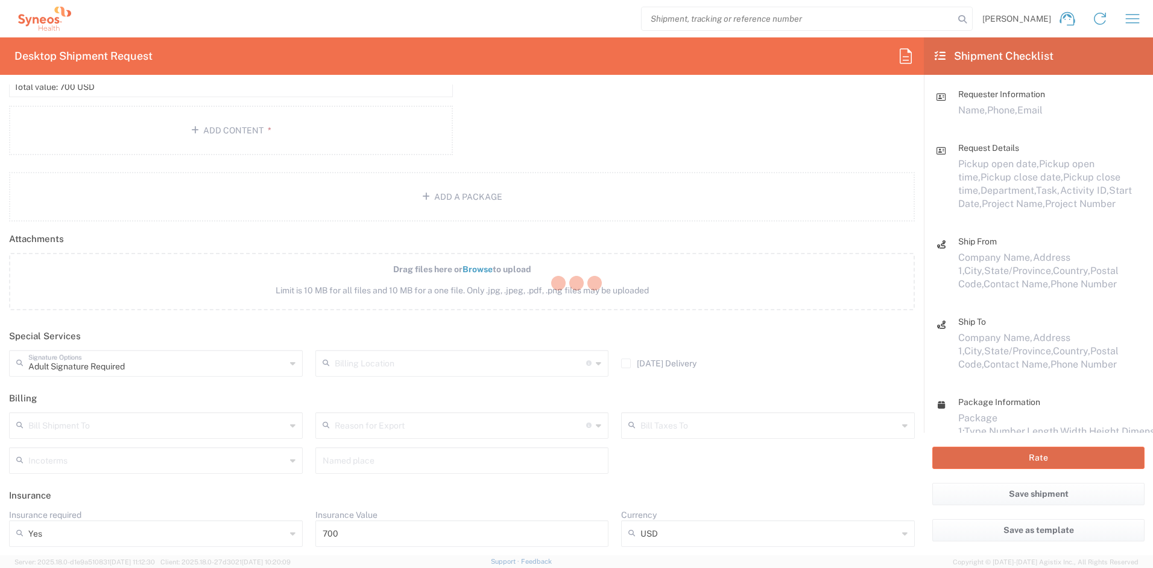
type input "4510 DEPARTMENTAL EXPENSE"
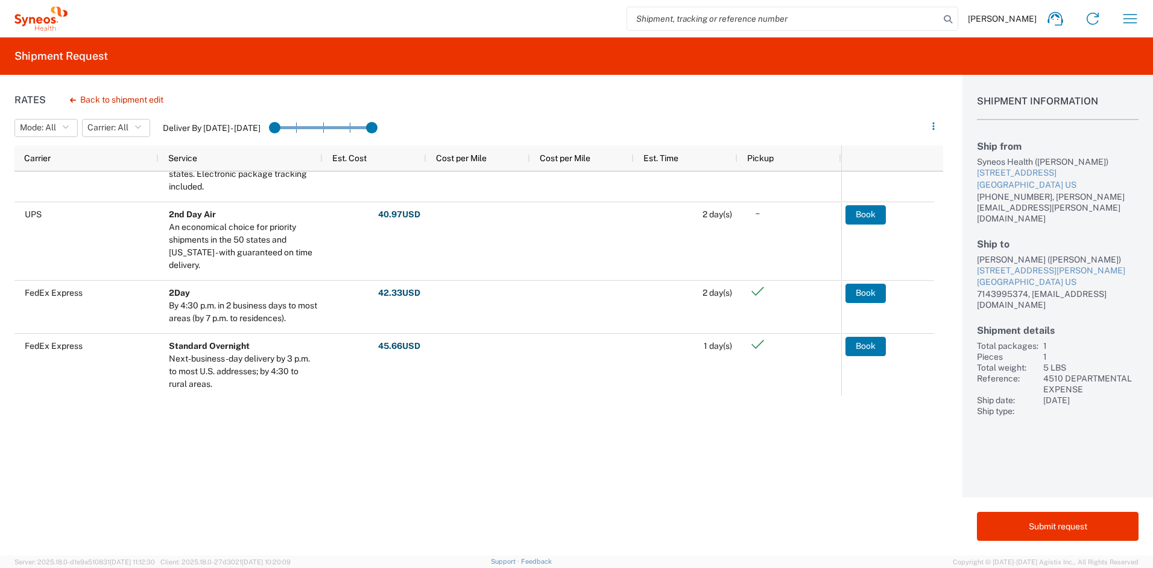
scroll to position [198, 0]
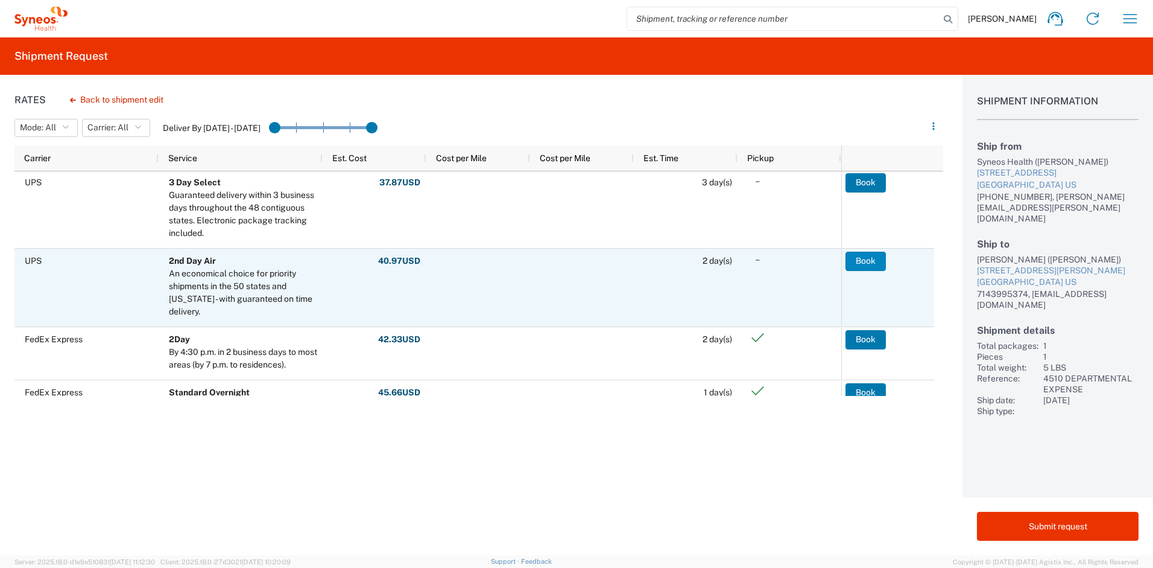
click at [870, 262] on button "Book" at bounding box center [866, 261] width 40 height 19
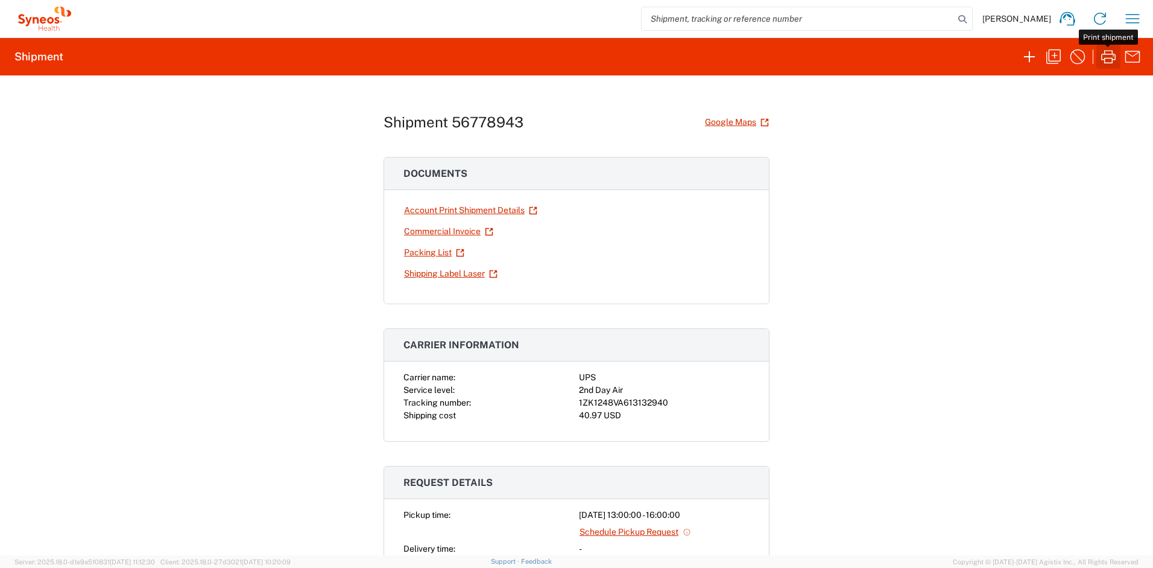
click at [1102, 59] on icon "button" at bounding box center [1108, 56] width 14 height 13
drag, startPoint x: 662, startPoint y: 402, endPoint x: 575, endPoint y: 404, distance: 86.9
click at [579, 404] on div "1ZK1248VA613132940" at bounding box center [664, 402] width 171 height 13
copy div "1ZK1248VA613132940"
